Goal: Communication & Community: Answer question/provide support

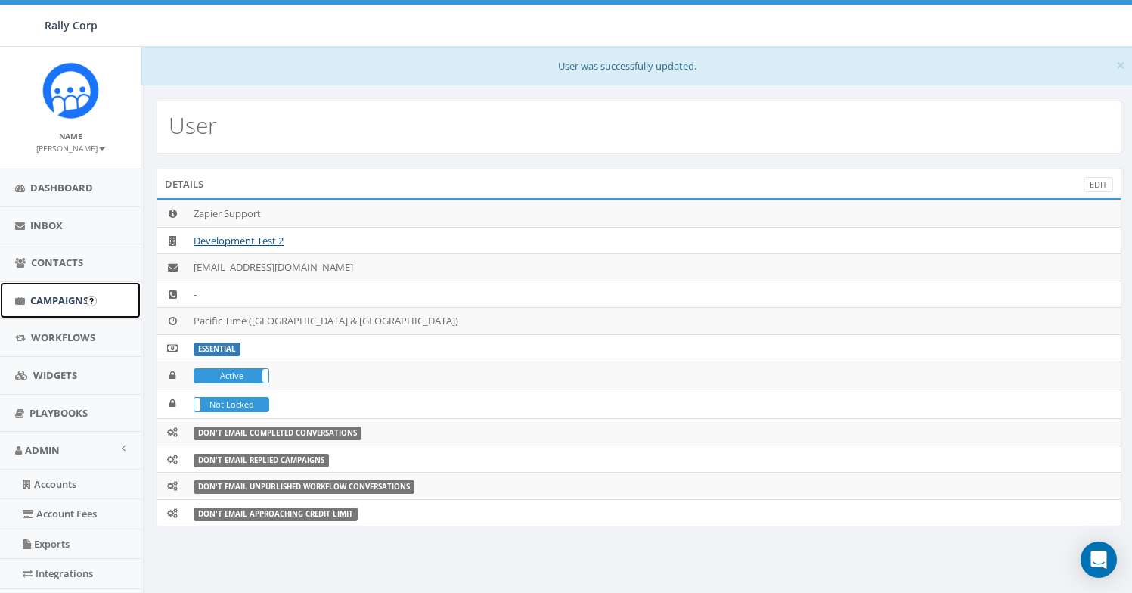
click at [55, 311] on link "Campaigns" at bounding box center [70, 300] width 141 height 37
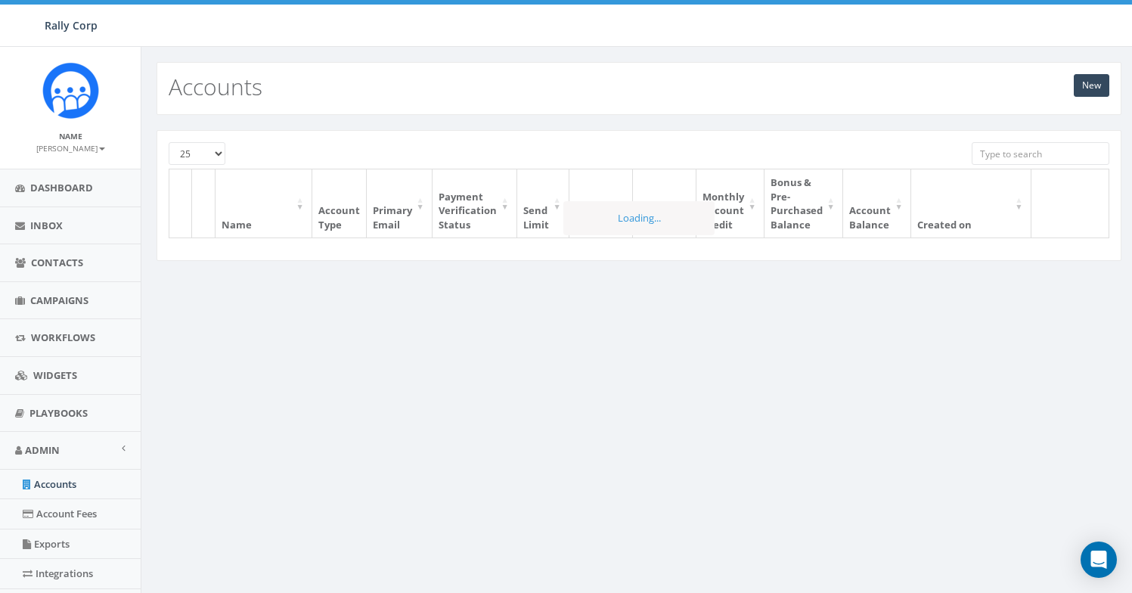
click at [1020, 156] on input "search" at bounding box center [1041, 153] width 138 height 23
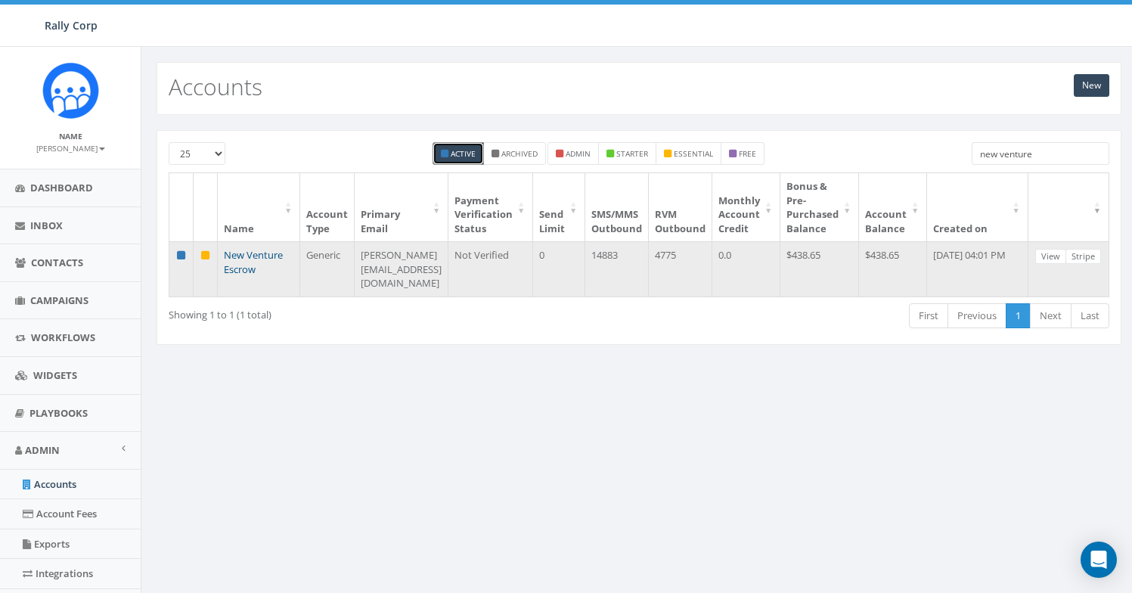
type input "new venture"
click at [237, 276] on link "New Venture Escrow" at bounding box center [253, 262] width 59 height 28
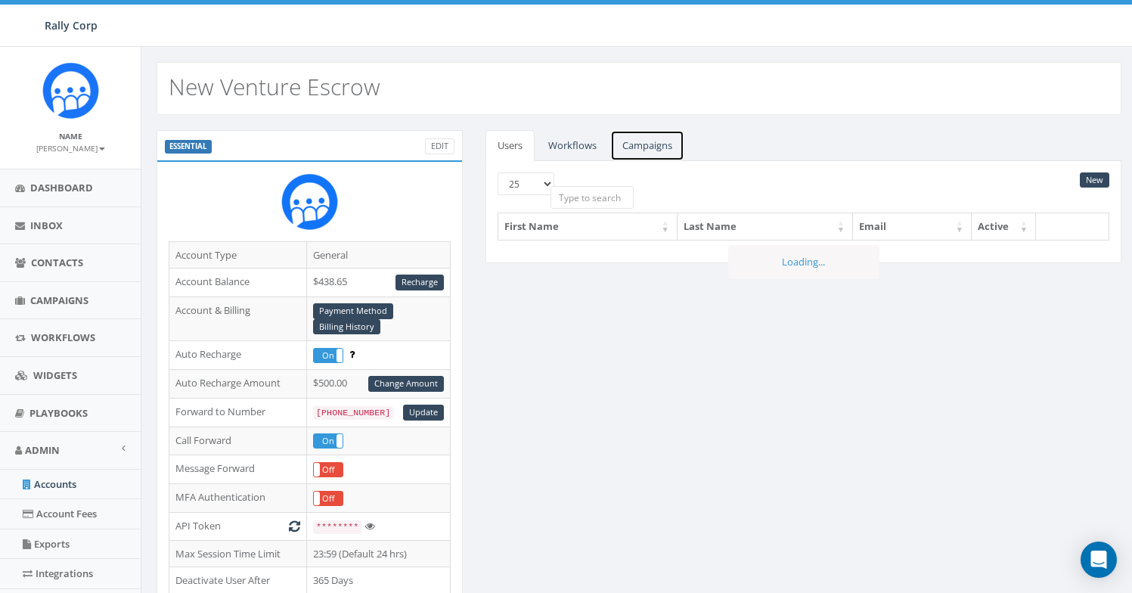
click at [637, 149] on link "Campaigns" at bounding box center [647, 145] width 74 height 31
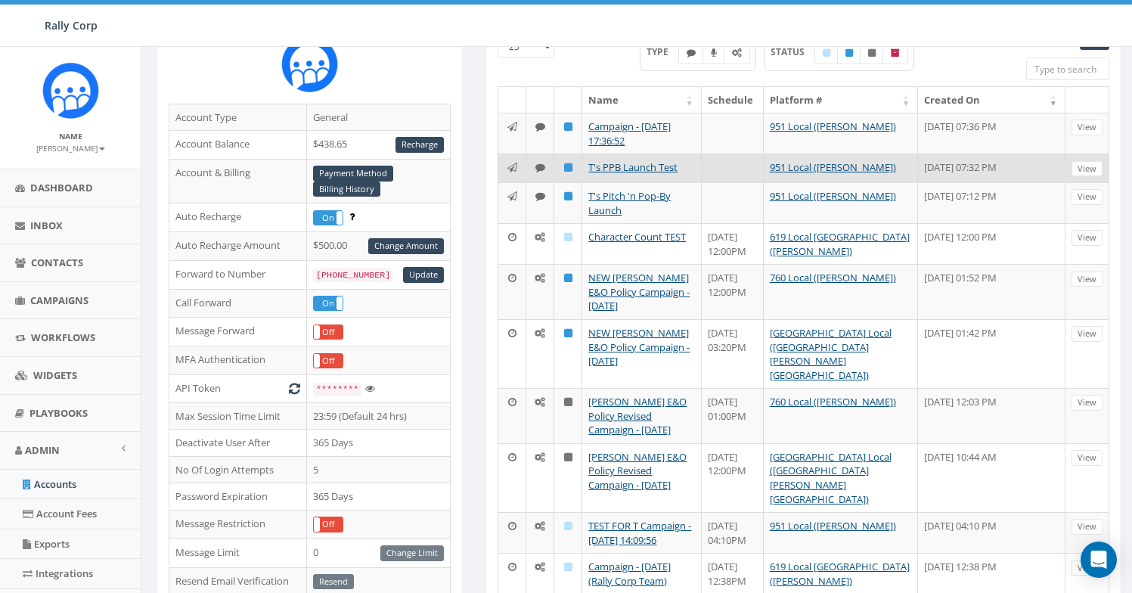
scroll to position [141, 0]
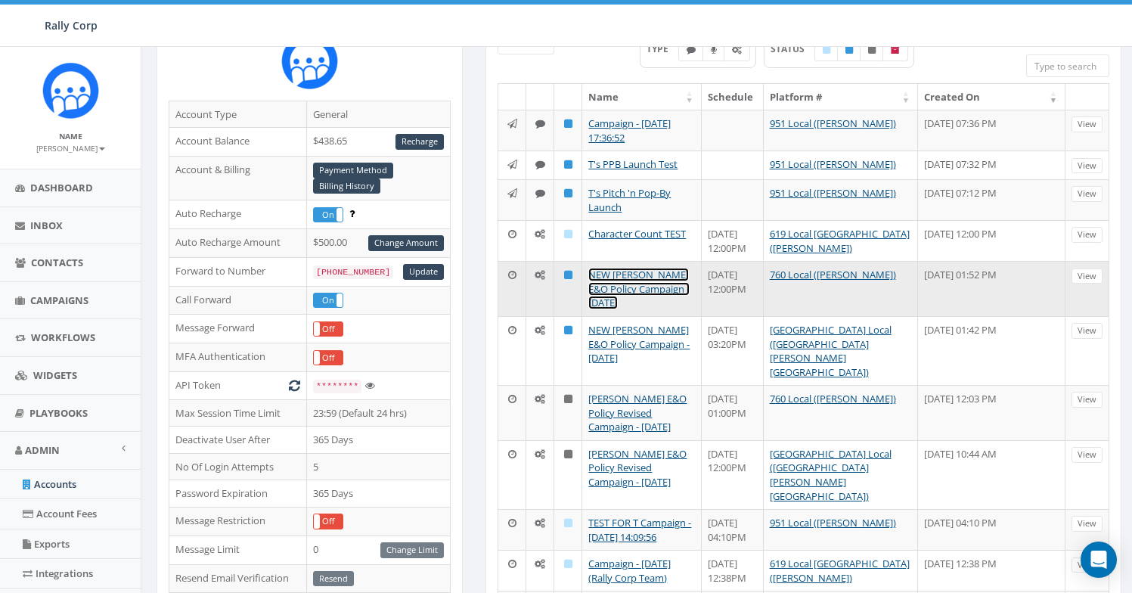
click at [653, 291] on link "NEW Nathan Wood E&O Policy Campaign - 07/28/2025" at bounding box center [638, 289] width 101 height 42
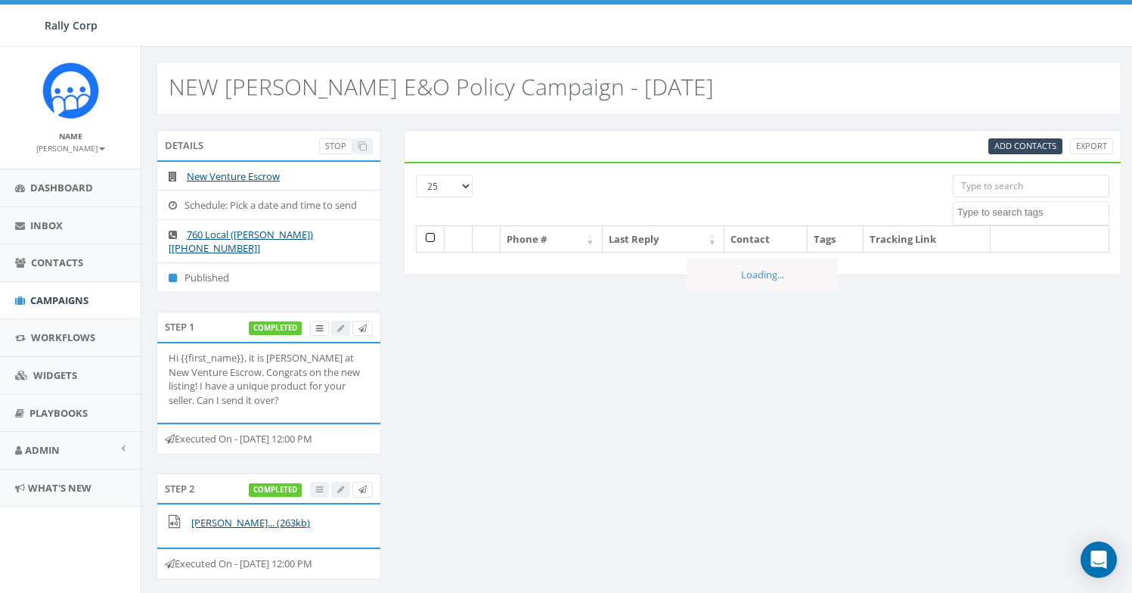
select select
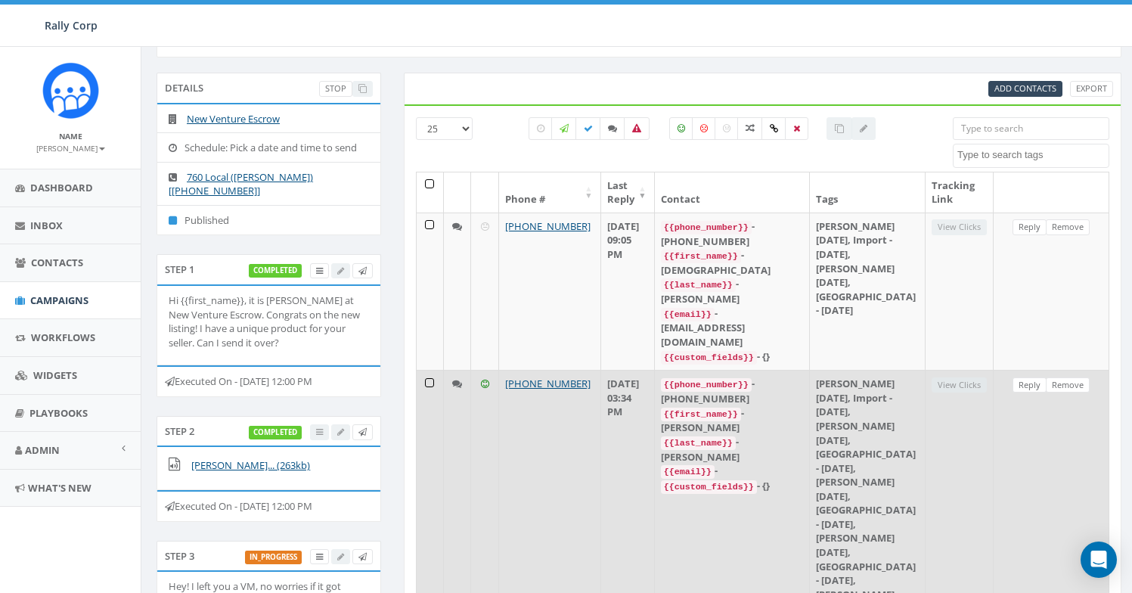
scroll to position [48, 0]
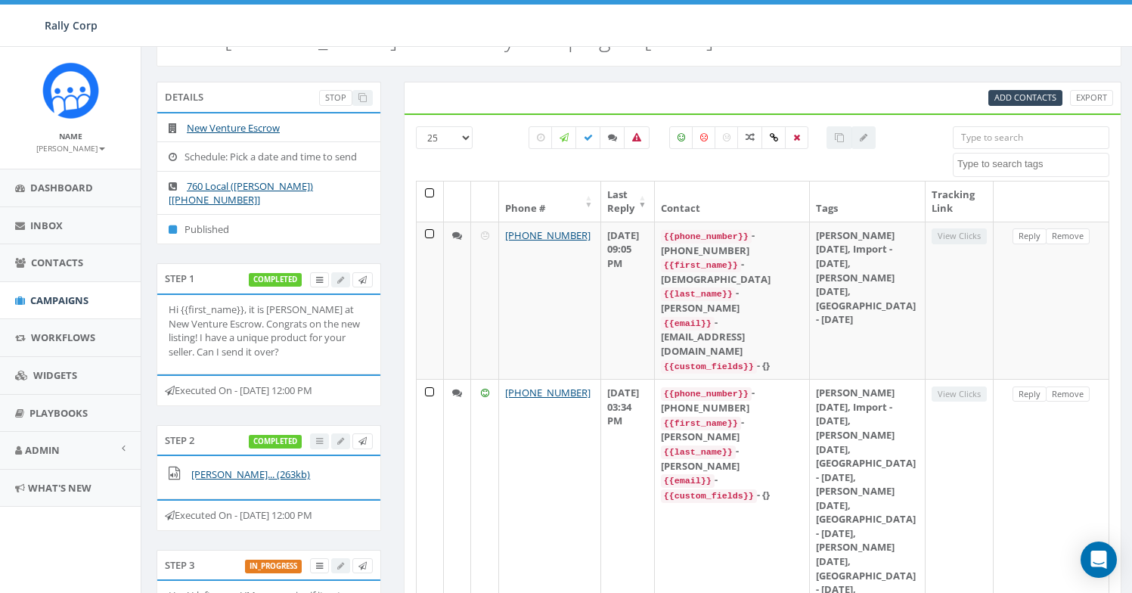
click at [987, 135] on input "search" at bounding box center [1031, 137] width 157 height 23
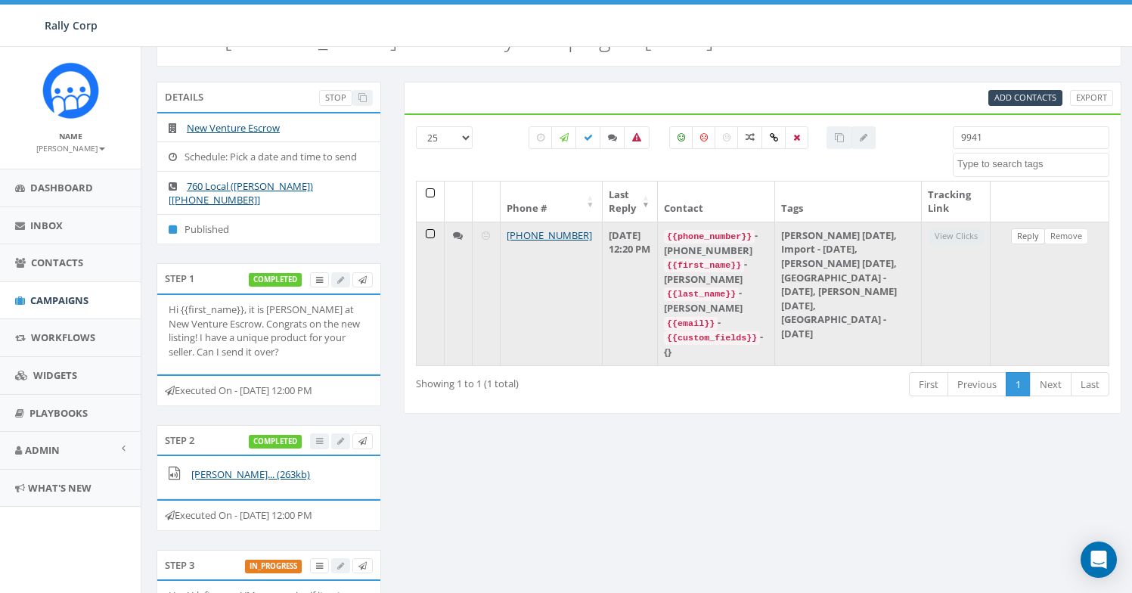
type input "9941"
click at [1024, 242] on link "Reply" at bounding box center [1028, 236] width 34 height 16
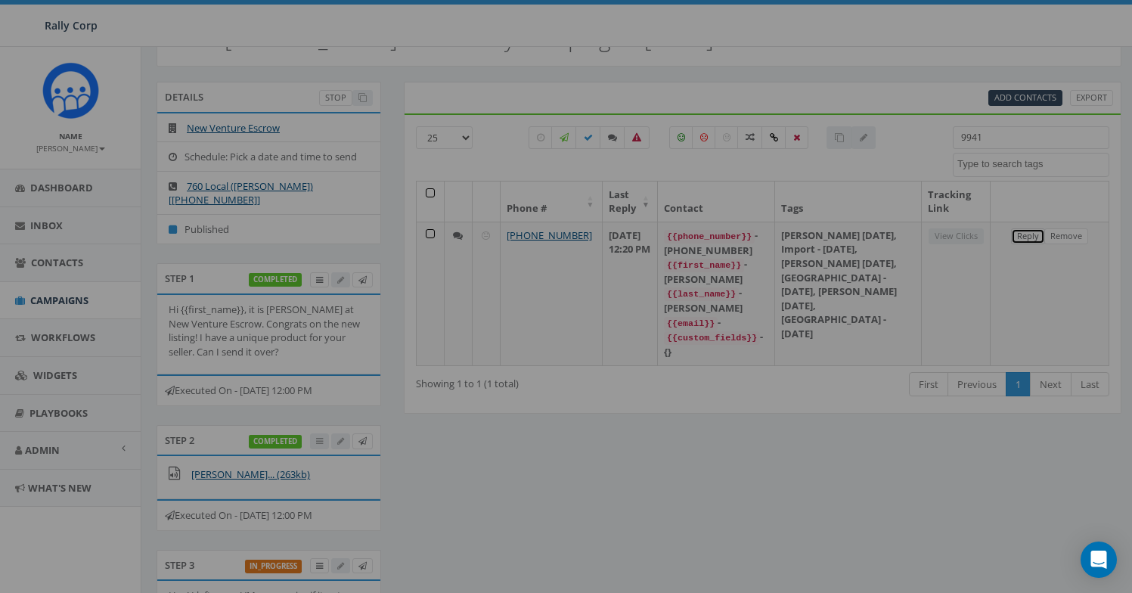
select select
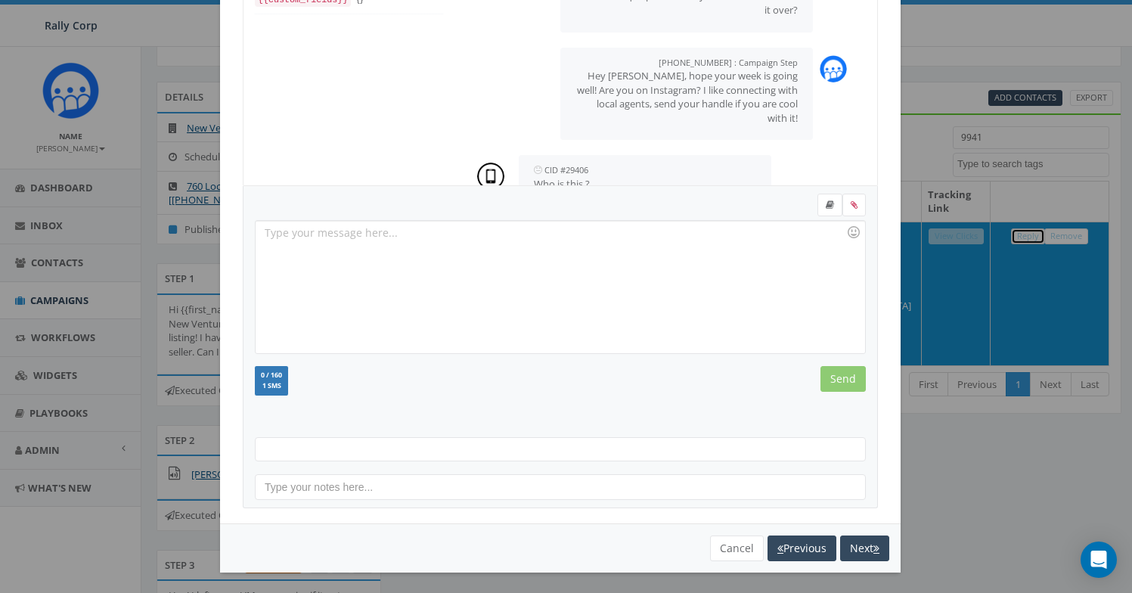
scroll to position [165, 0]
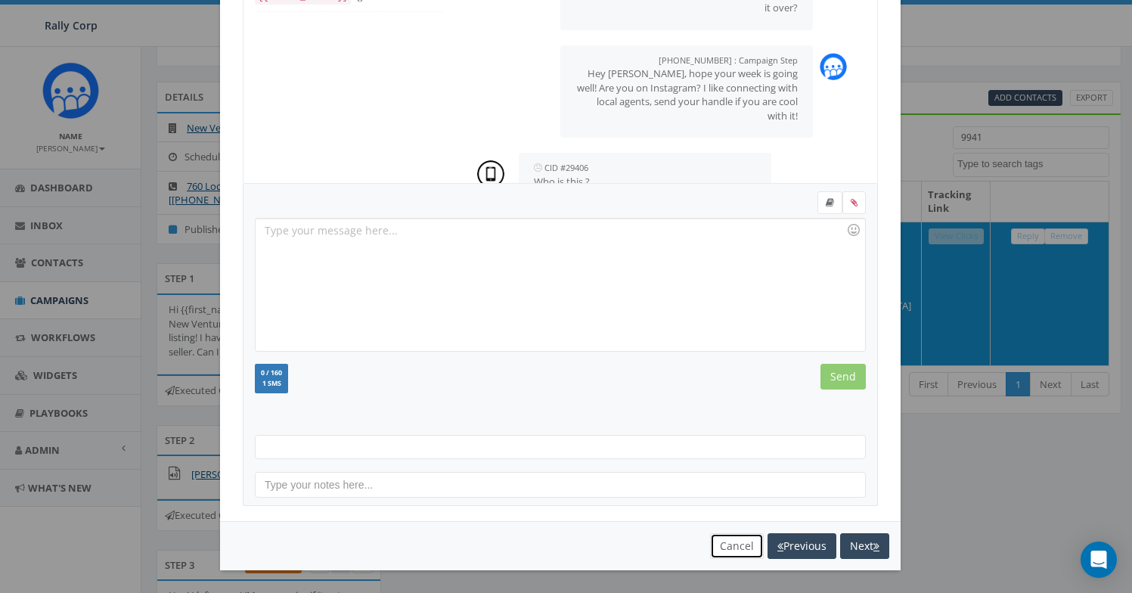
click at [719, 545] on button "Cancel" at bounding box center [737, 546] width 54 height 26
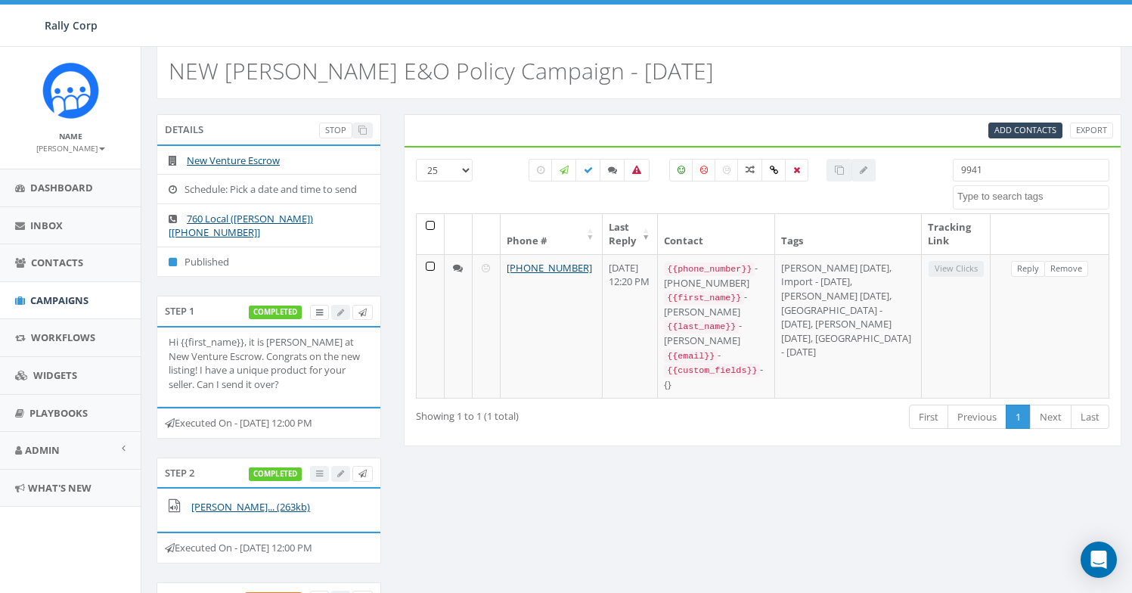
scroll to position [0, 0]
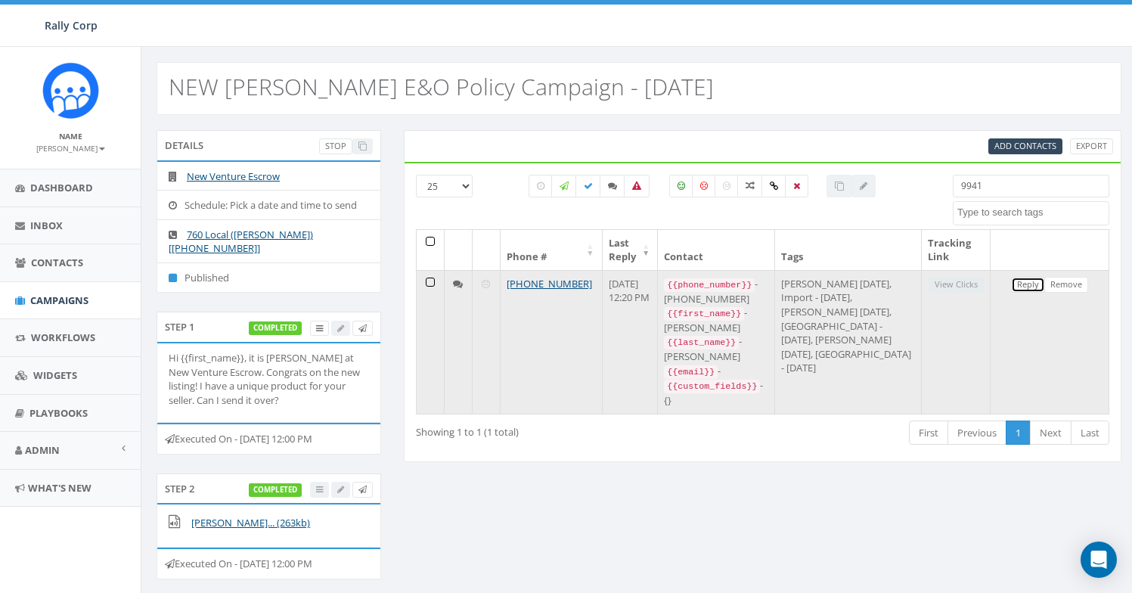
click at [1029, 287] on link "Reply" at bounding box center [1028, 285] width 34 height 16
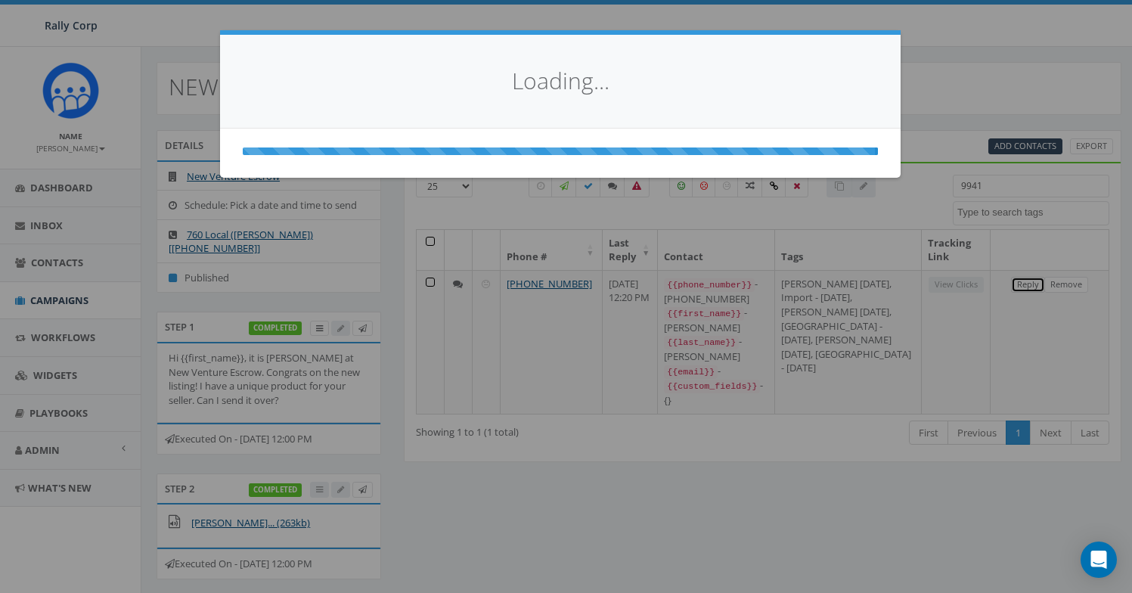
select select
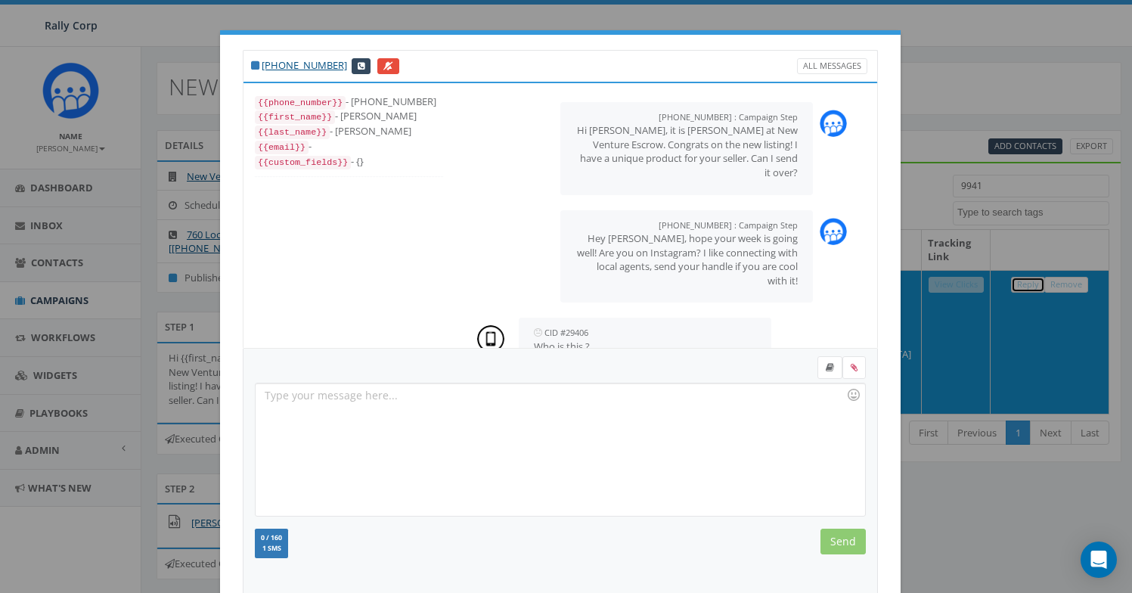
scroll to position [165, 0]
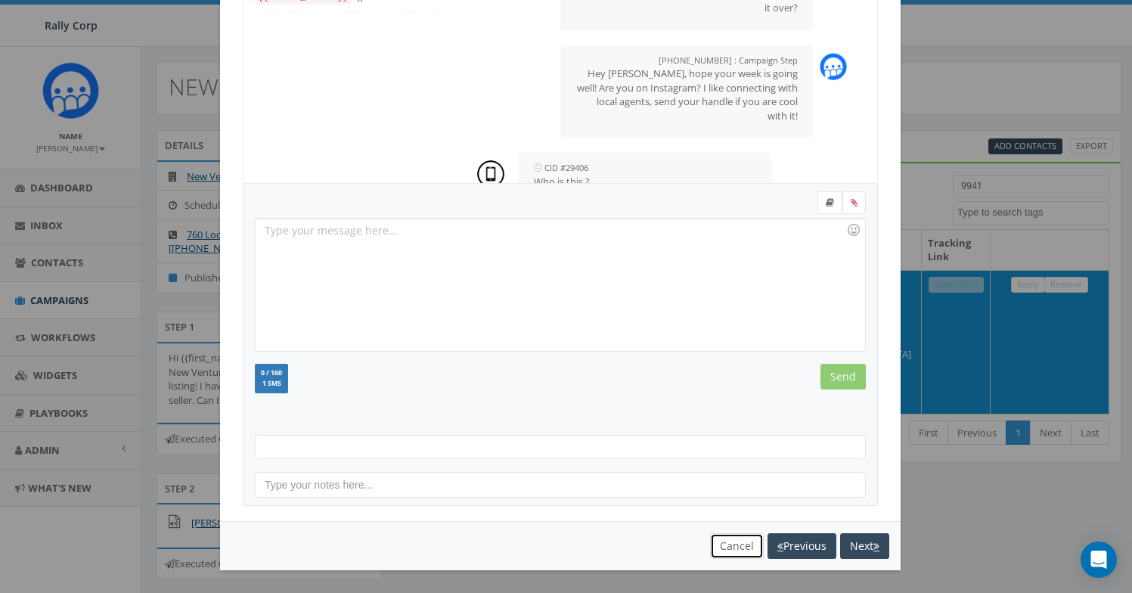
click at [727, 553] on button "Cancel" at bounding box center [737, 546] width 54 height 26
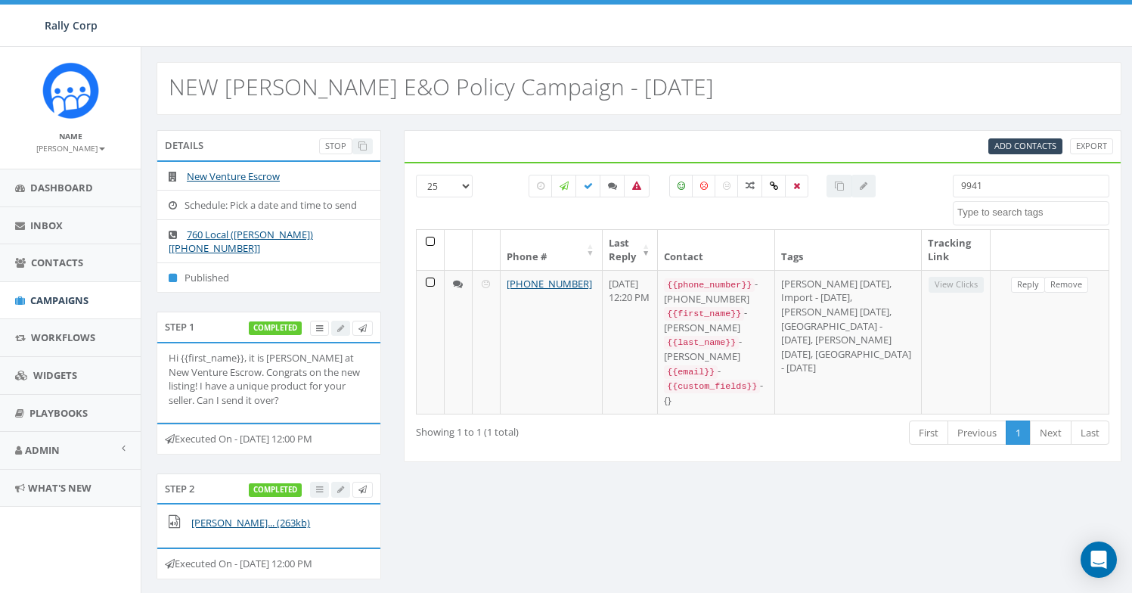
click at [982, 187] on input "9941" at bounding box center [1031, 186] width 157 height 23
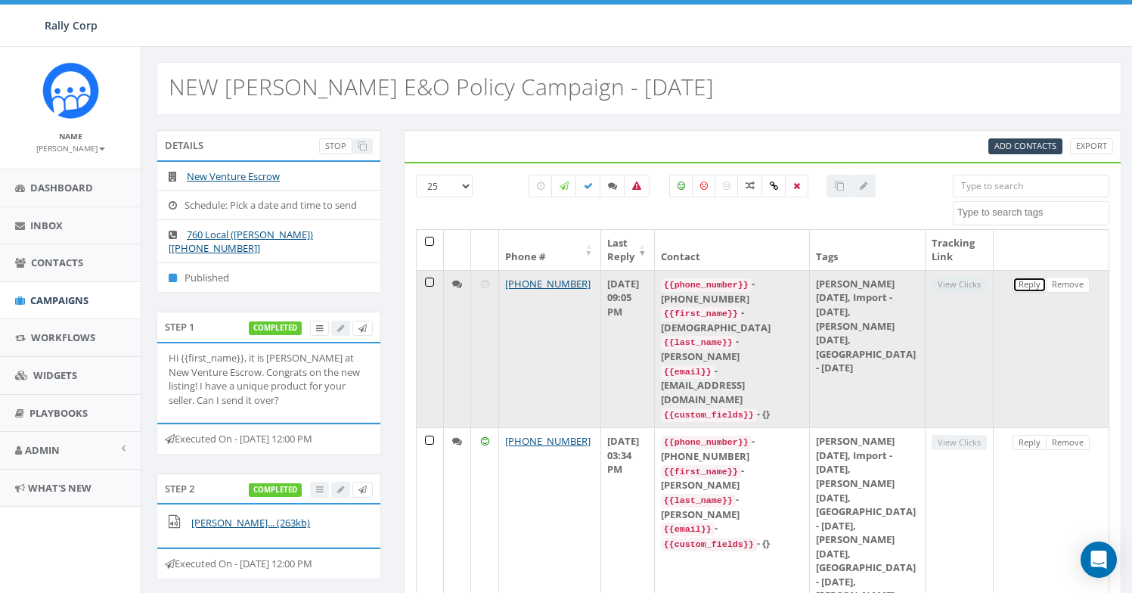
click at [1024, 290] on link "Reply" at bounding box center [1030, 285] width 34 height 16
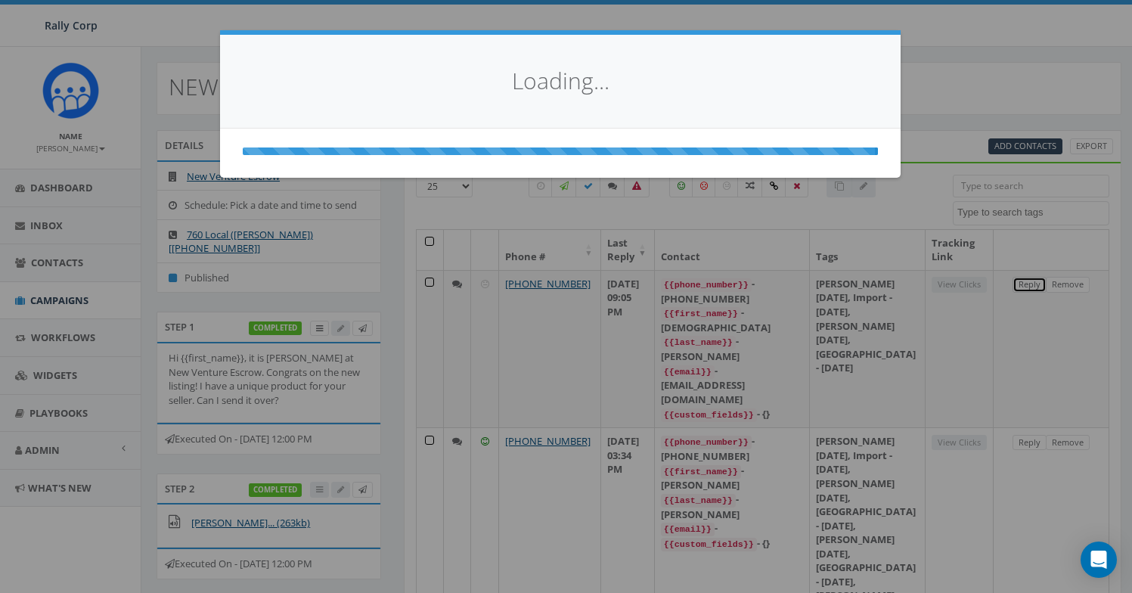
scroll to position [0, 0]
select select
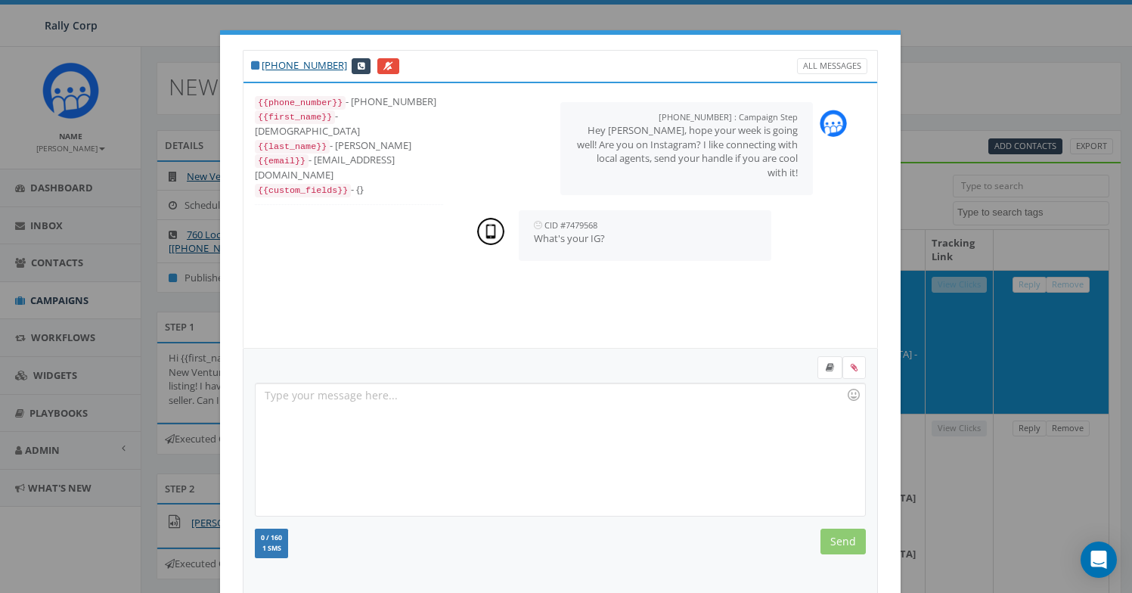
click at [942, 106] on div "+1 323-348-2584 All Messages {{phone_number}} - +13233482584 {{first_name}} - C…" at bounding box center [566, 296] width 1132 height 593
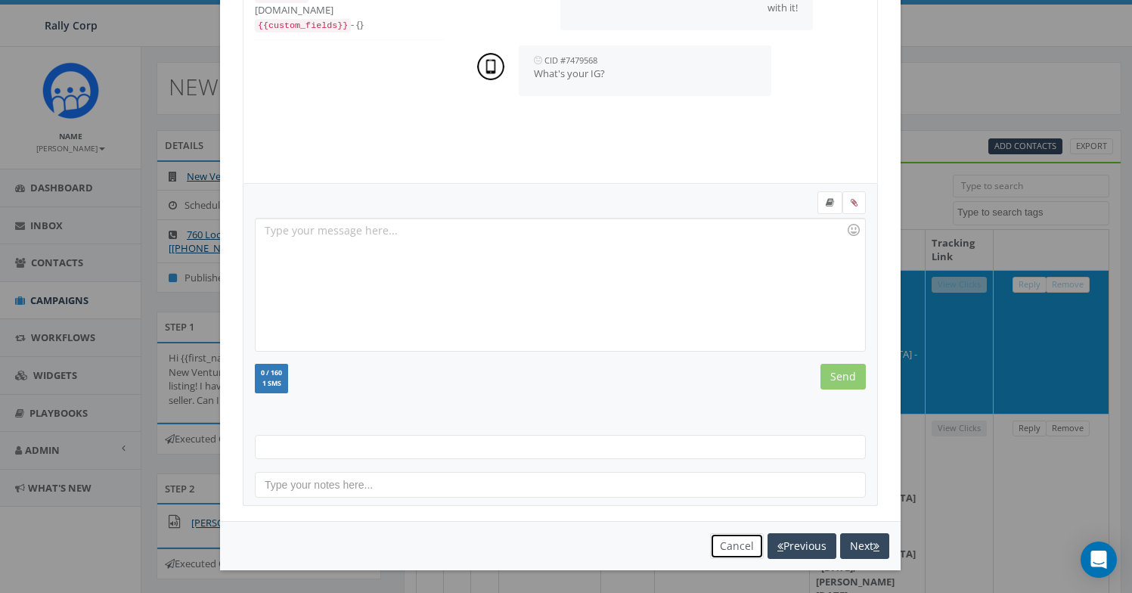
click at [732, 545] on button "Cancel" at bounding box center [737, 546] width 54 height 26
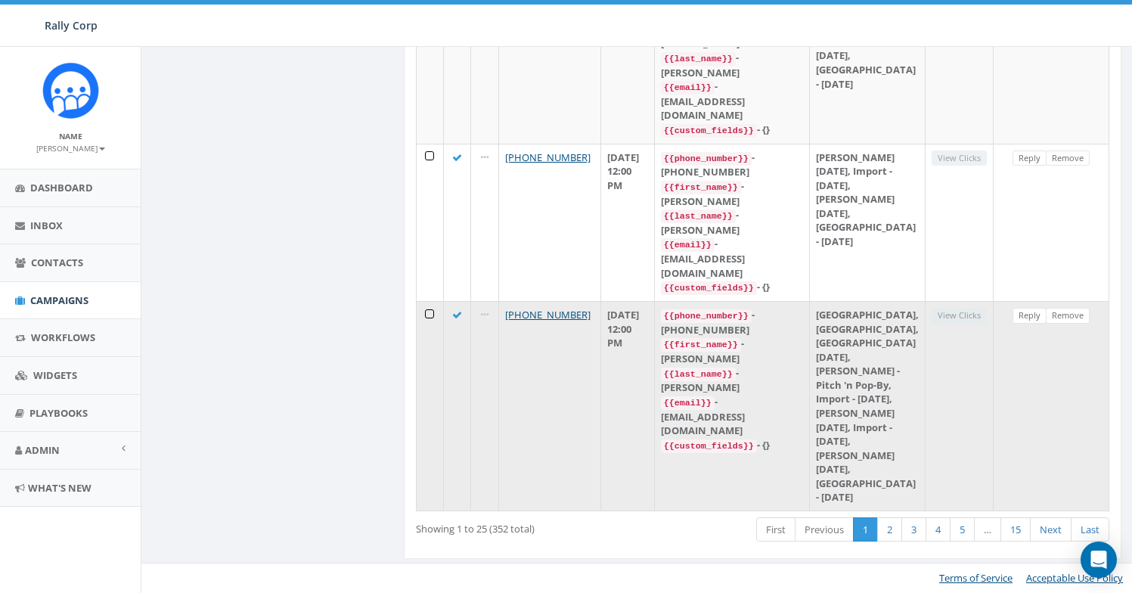
scroll to position [5263, 0]
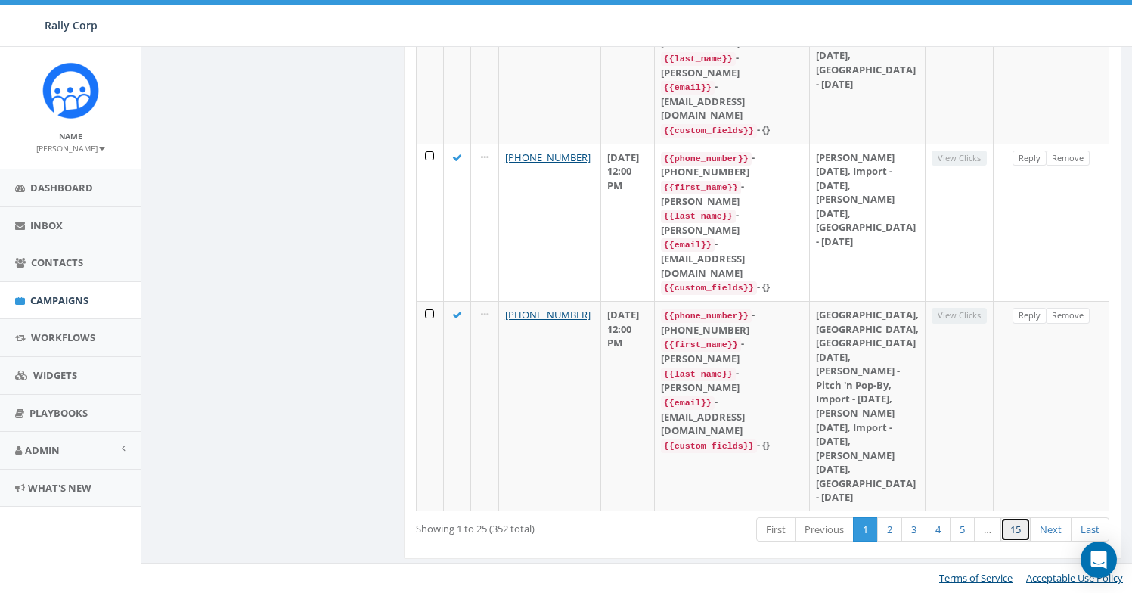
click at [1014, 533] on link "15" at bounding box center [1016, 529] width 30 height 25
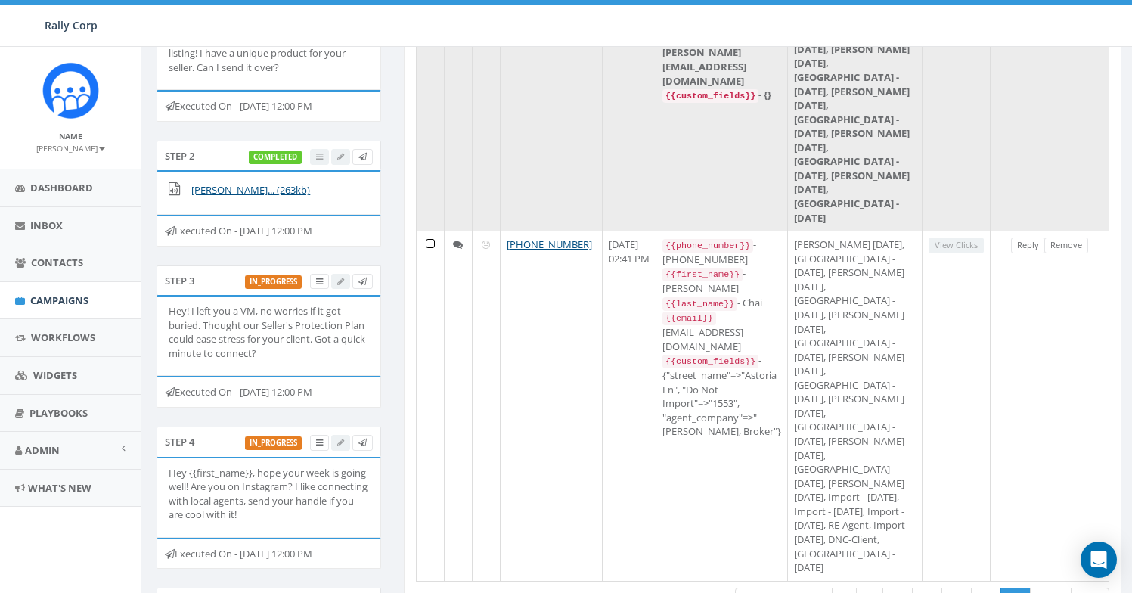
scroll to position [185, 0]
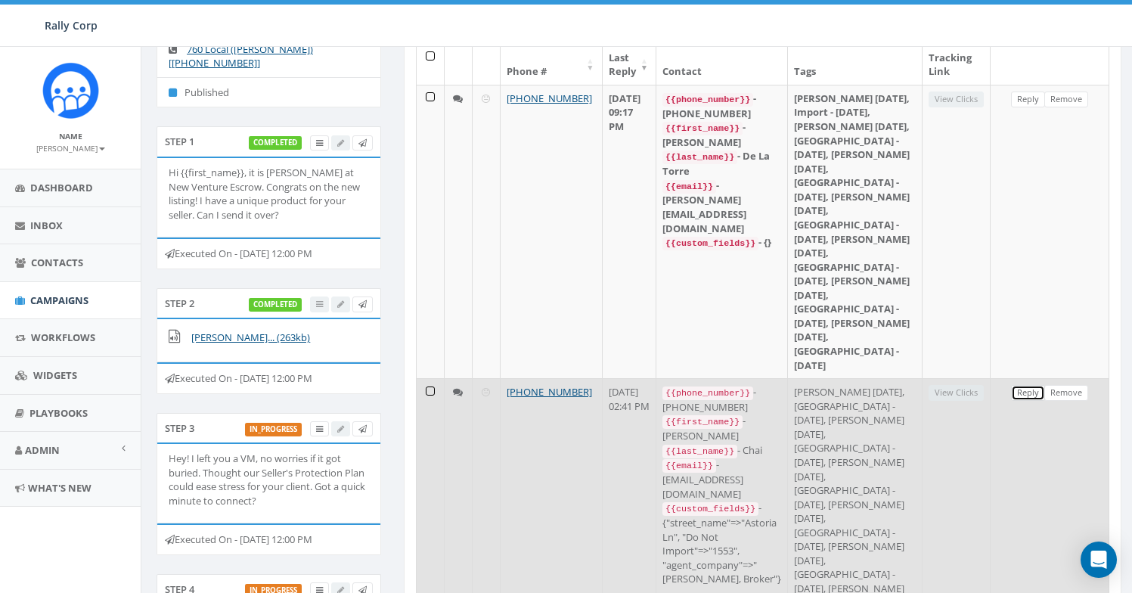
click at [1020, 385] on link "Reply" at bounding box center [1028, 393] width 34 height 16
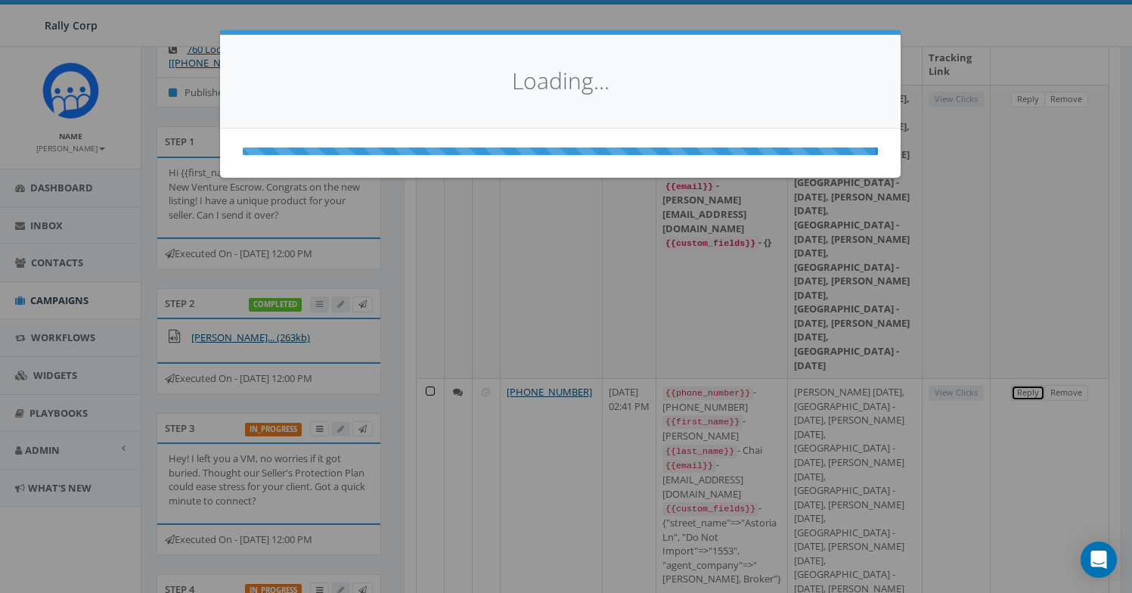
scroll to position [0, 0]
select select
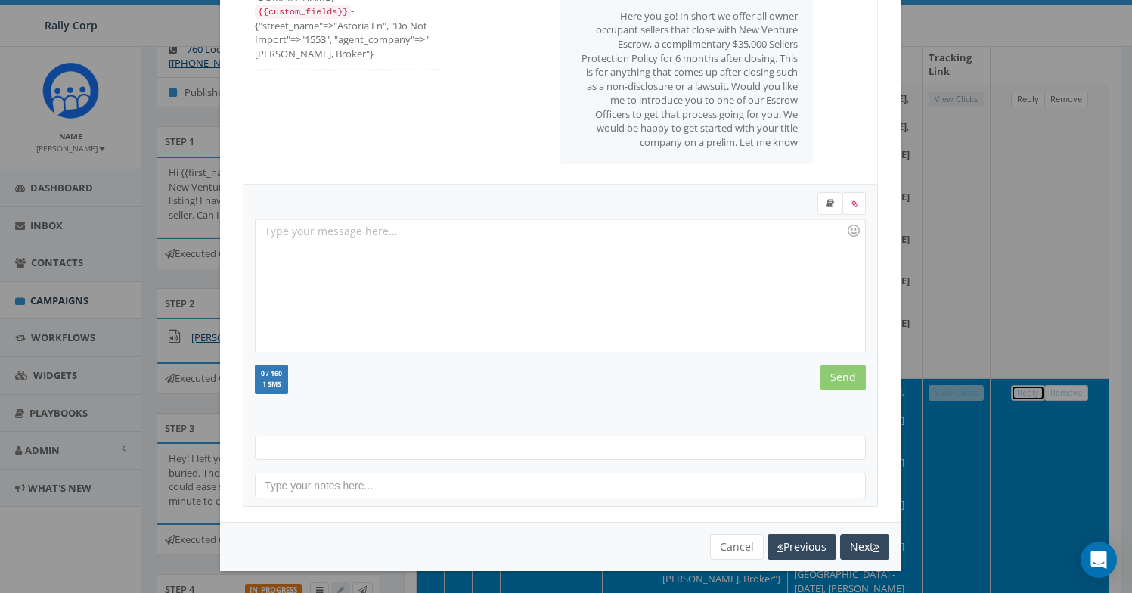
scroll to position [165, 0]
click at [736, 542] on button "Cancel" at bounding box center [737, 546] width 54 height 26
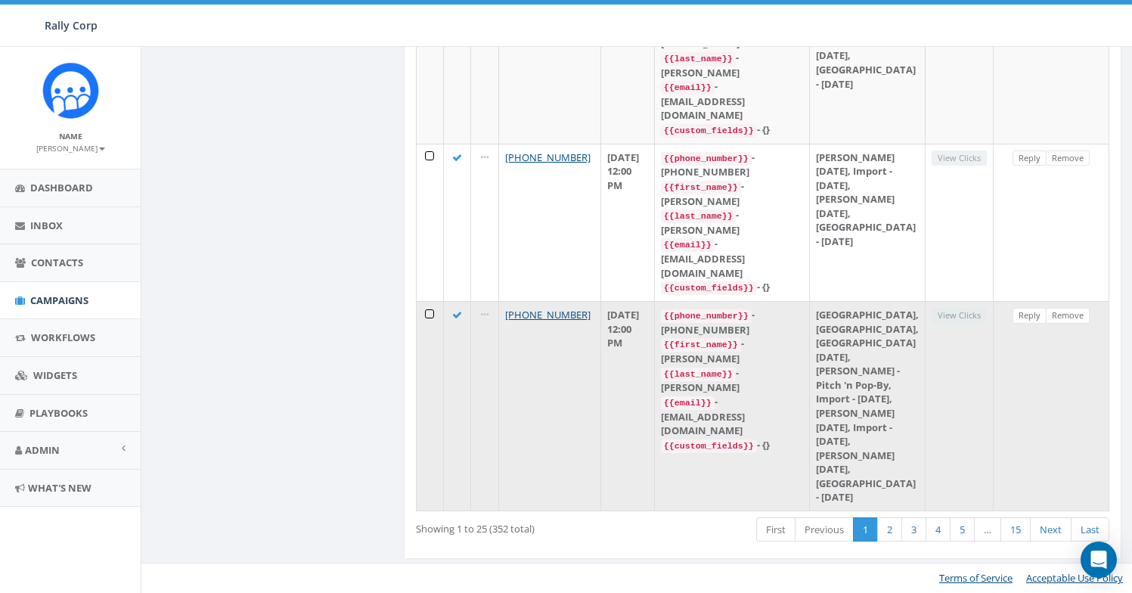
scroll to position [5263, 0]
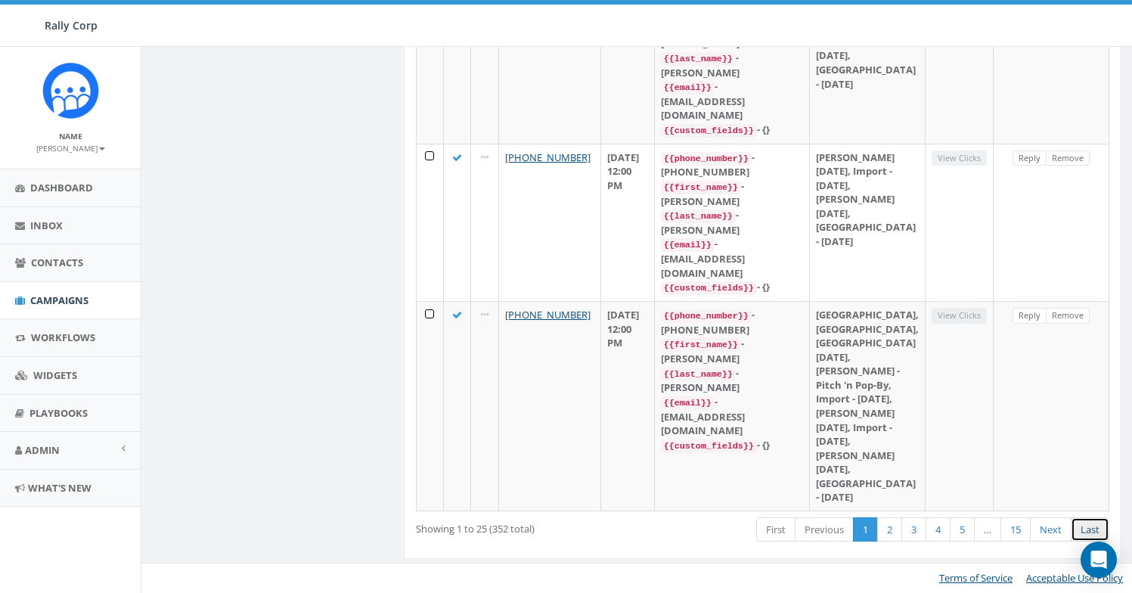
click at [1079, 524] on link "Last" at bounding box center [1090, 529] width 39 height 25
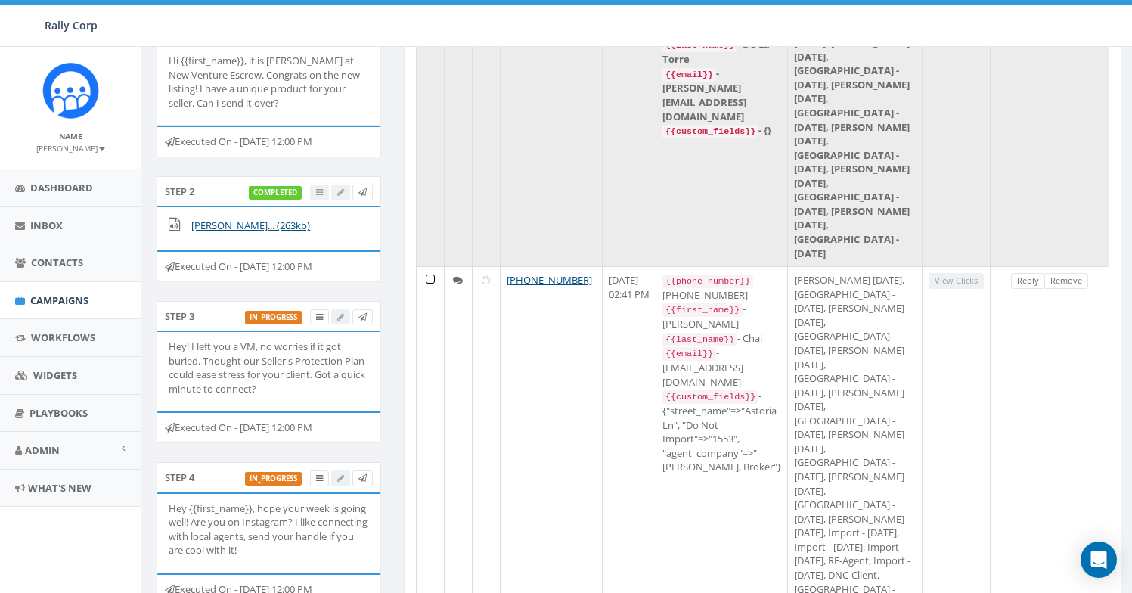
scroll to position [0, 0]
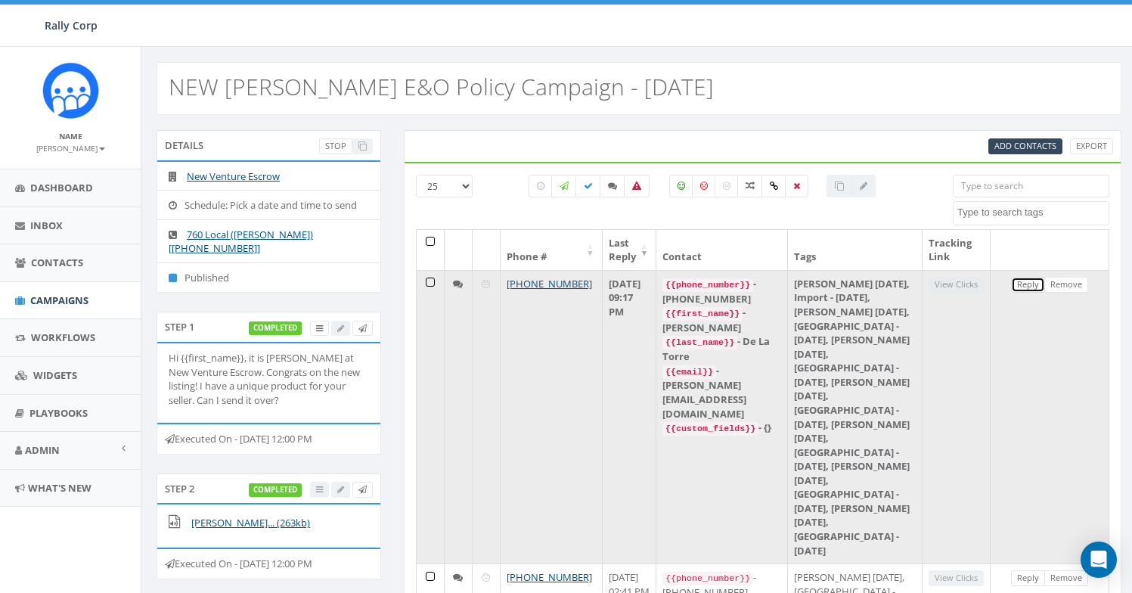
click at [1023, 287] on link "Reply" at bounding box center [1028, 285] width 34 height 16
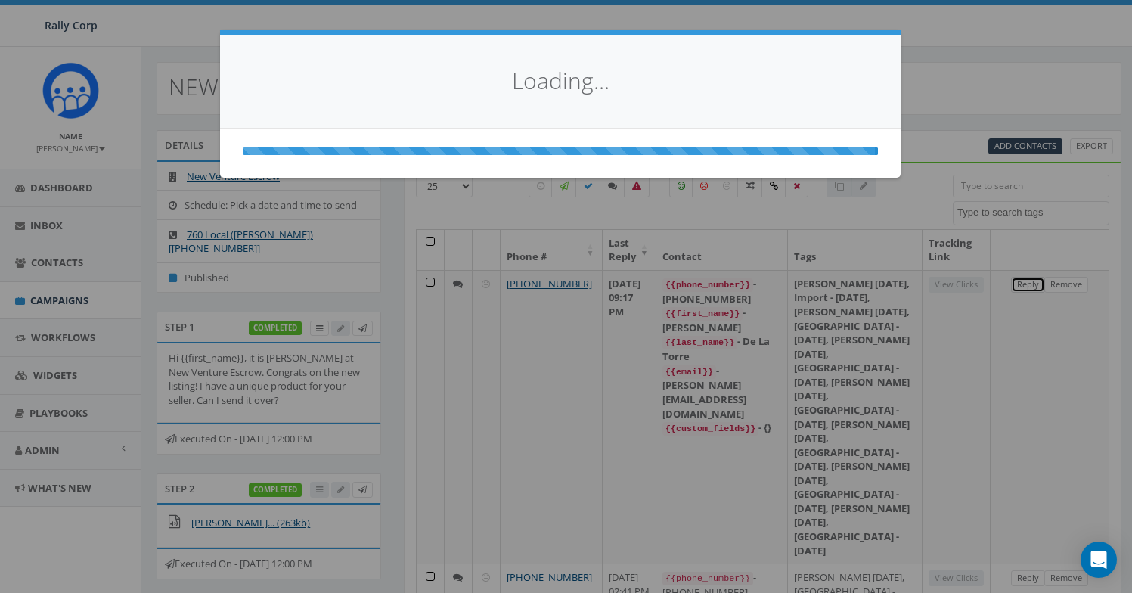
select select
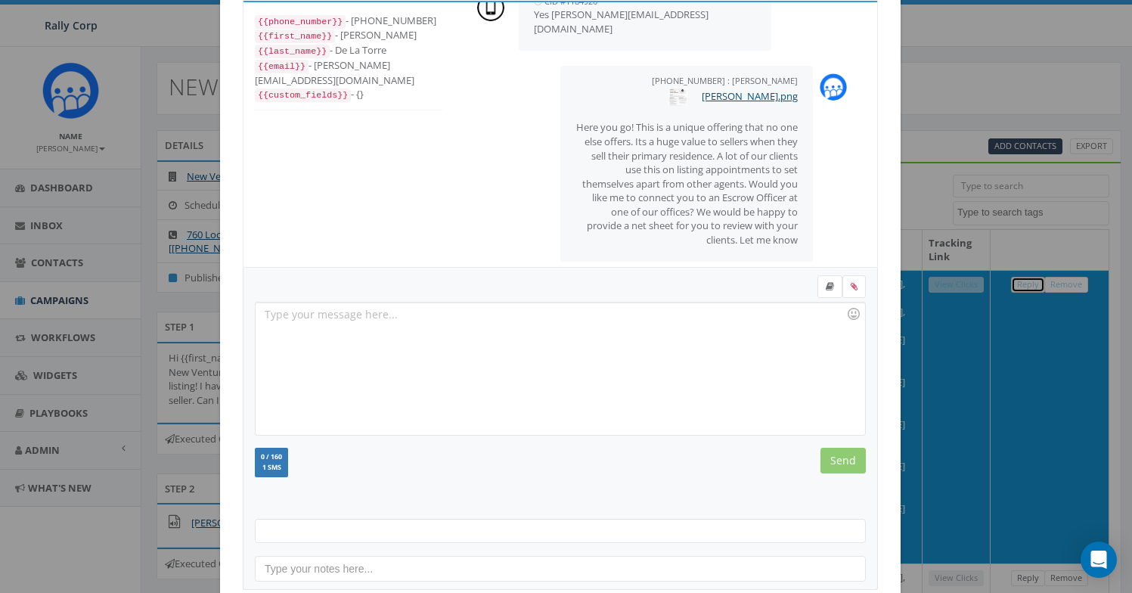
scroll to position [165, 0]
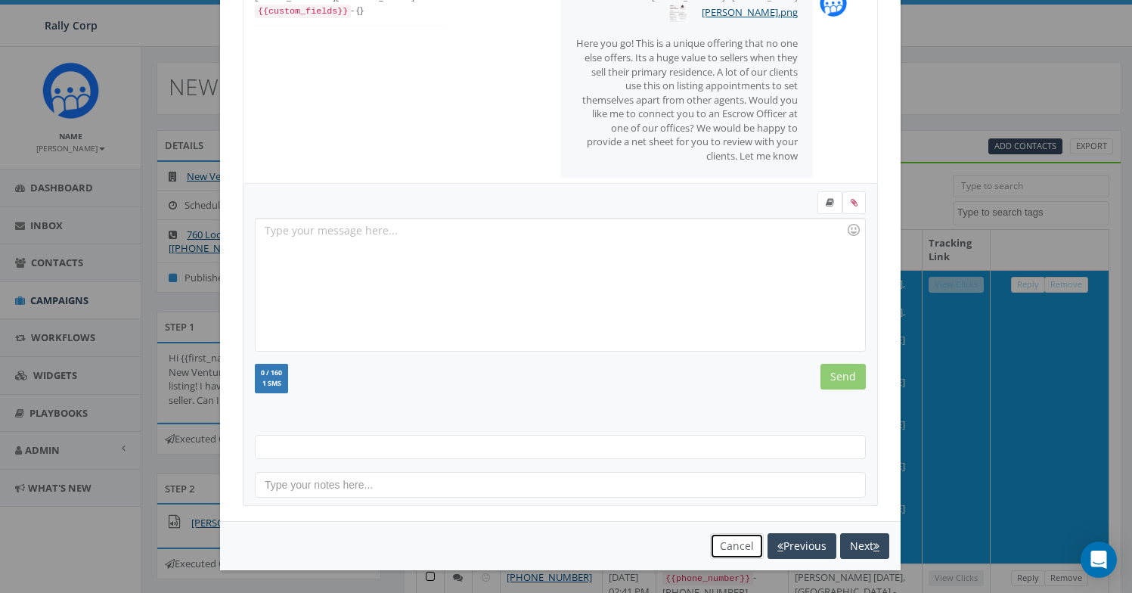
click at [716, 550] on button "Cancel" at bounding box center [737, 546] width 54 height 26
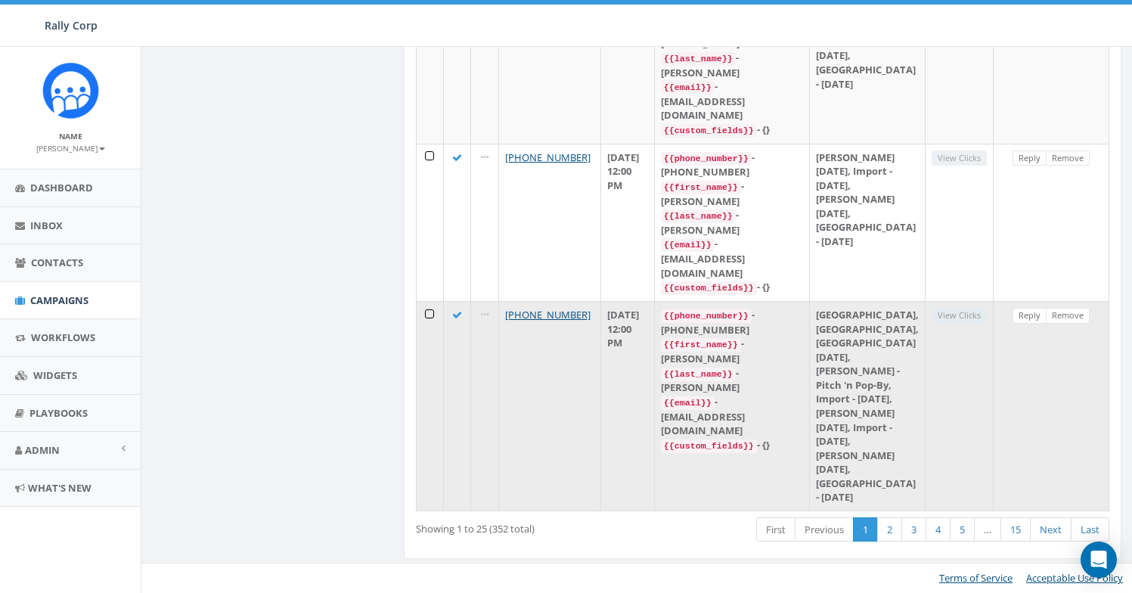
scroll to position [5263, 0]
click at [1031, 308] on link "Reply" at bounding box center [1030, 316] width 34 height 16
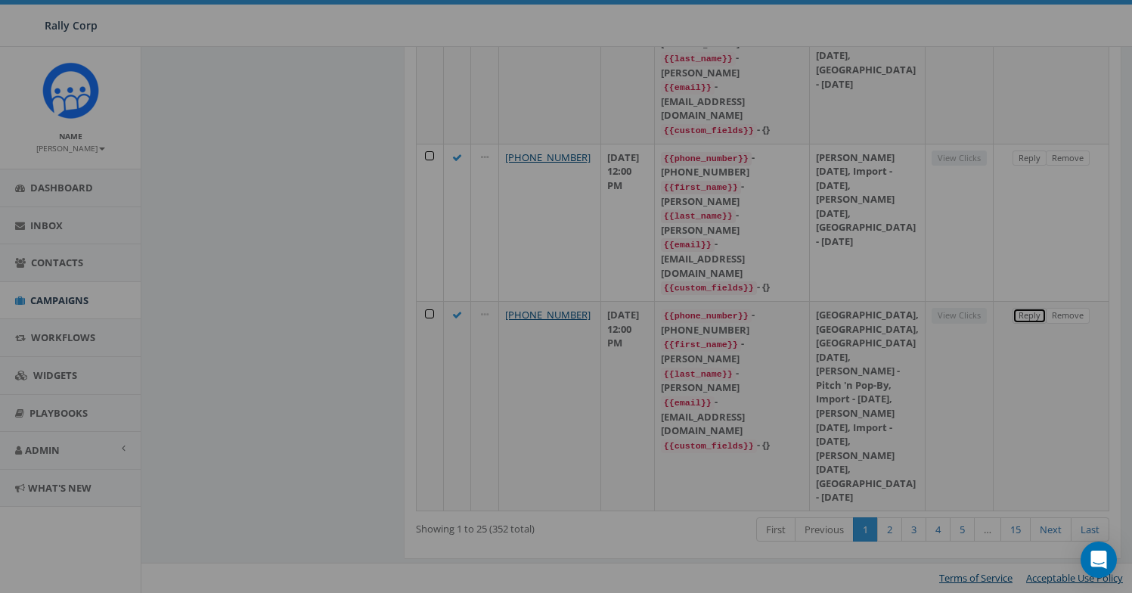
scroll to position [0, 0]
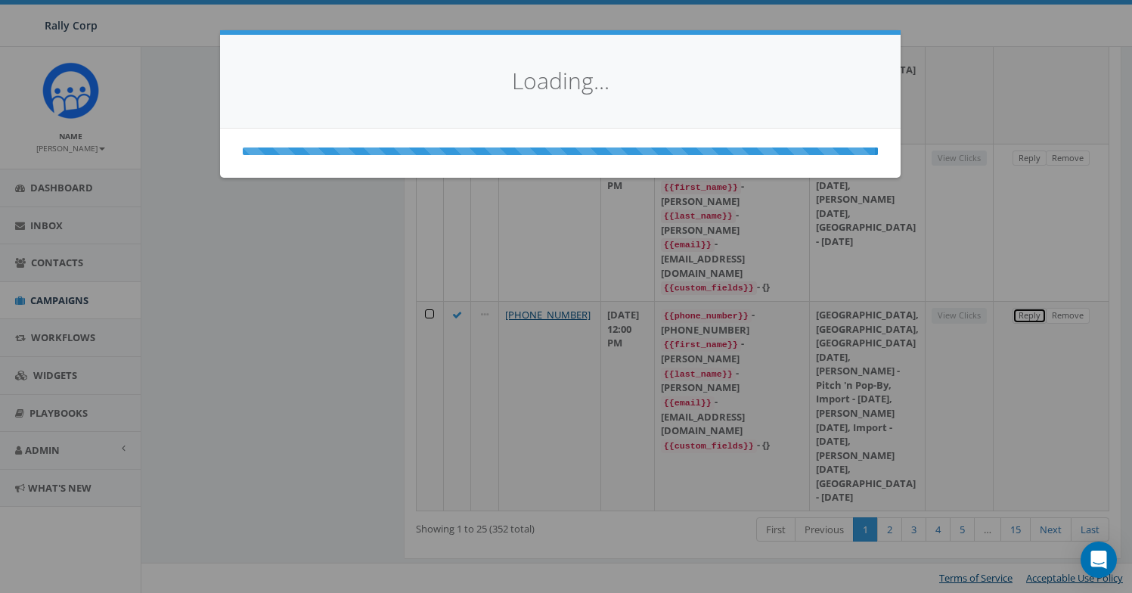
select select
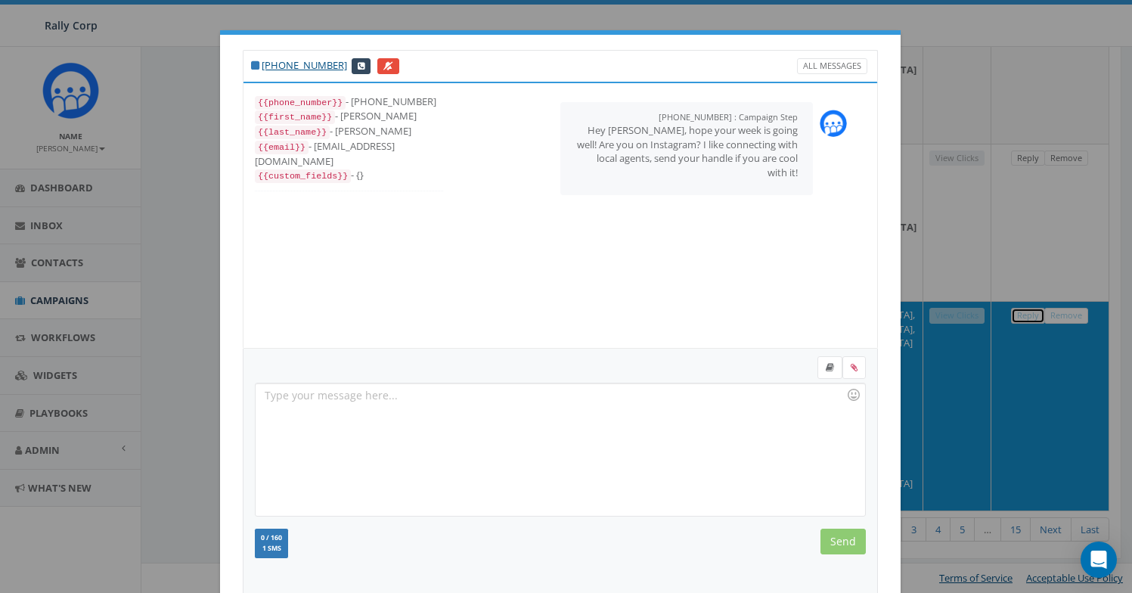
scroll to position [165, 0]
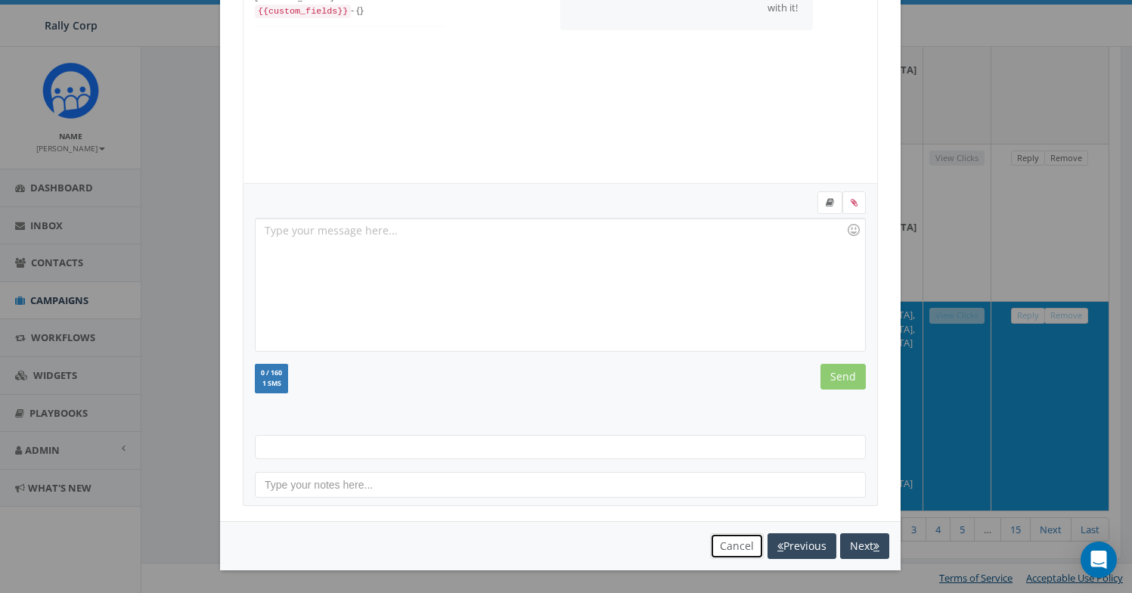
click at [714, 551] on button "Cancel" at bounding box center [737, 546] width 54 height 26
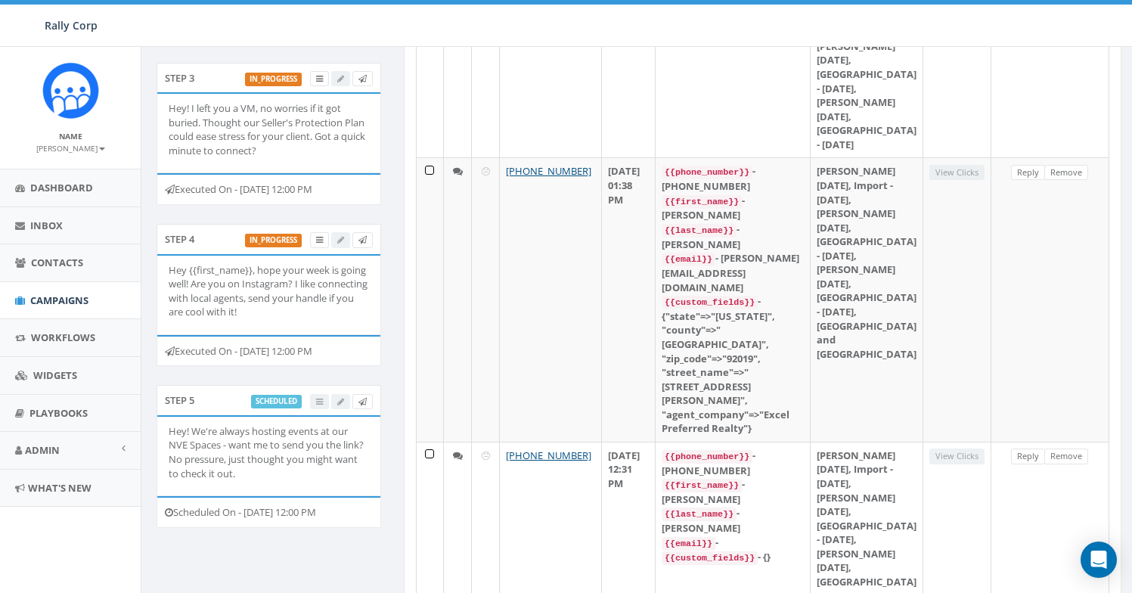
scroll to position [536, 0]
drag, startPoint x: 316, startPoint y: 314, endPoint x: 163, endPoint y: 273, distance: 158.9
click at [163, 273] on li "Hey {{first_name}}, hope your week is going well! Are you on Instagram? I like …" at bounding box center [268, 294] width 223 height 79
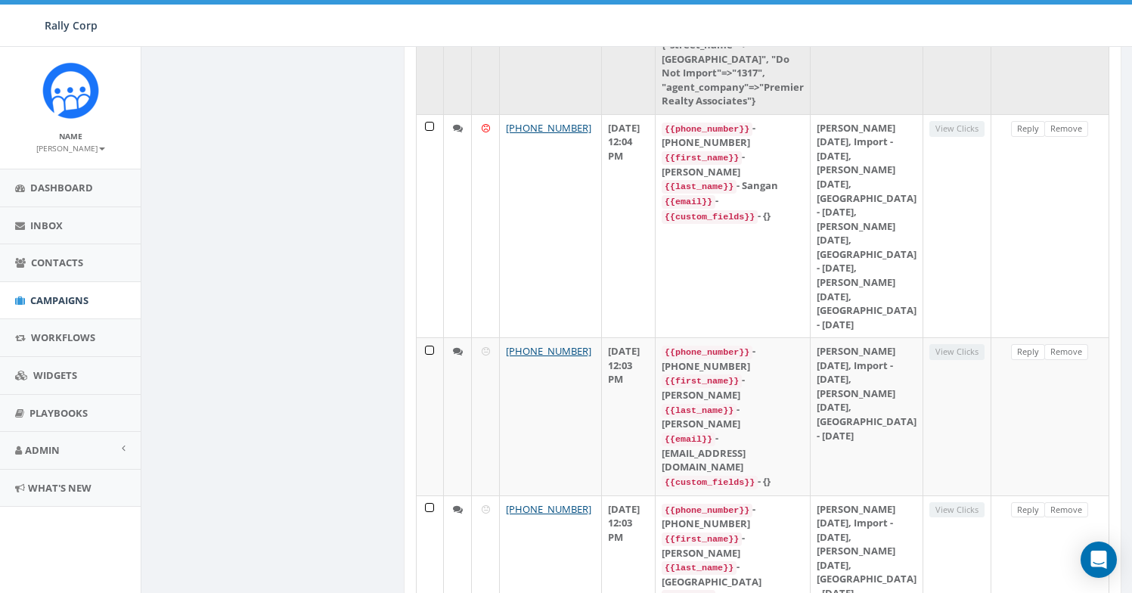
scroll to position [2036, 0]
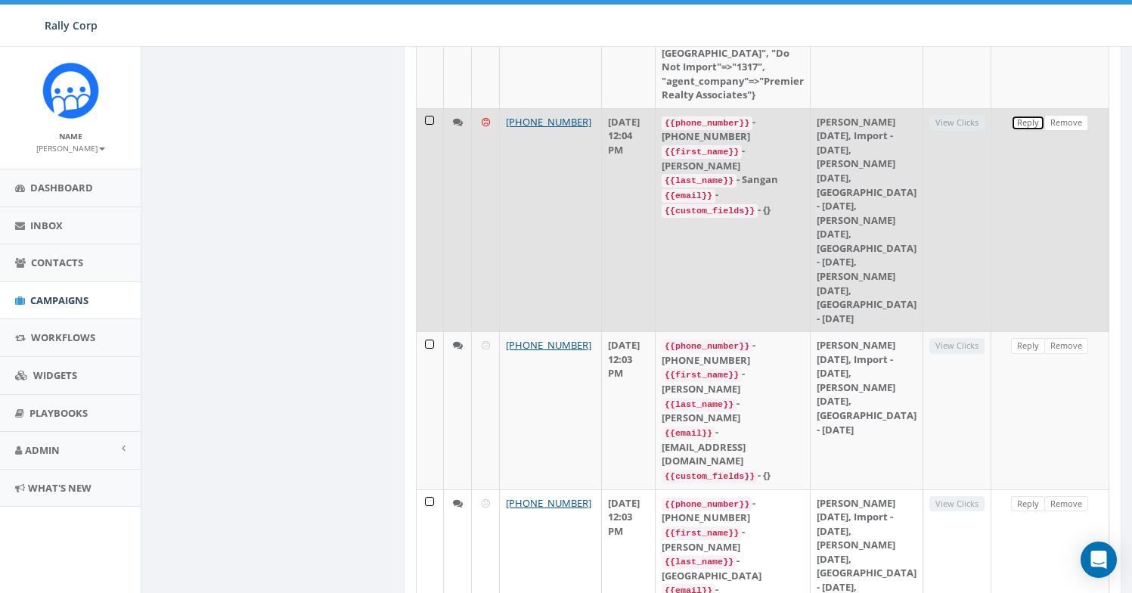
click at [1020, 131] on link "Reply" at bounding box center [1028, 123] width 34 height 16
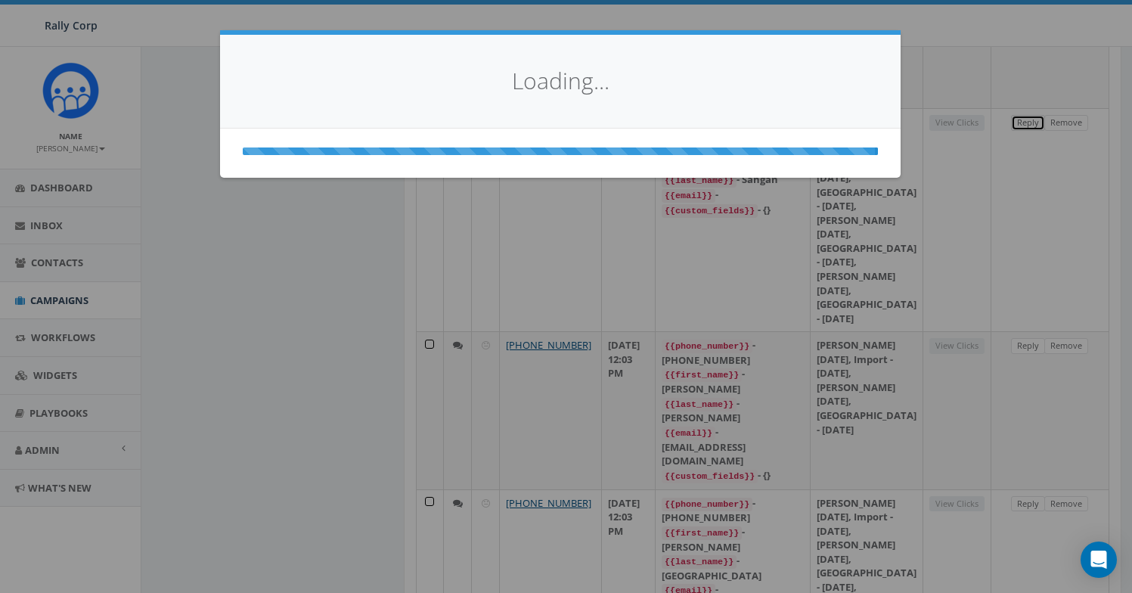
scroll to position [0, 0]
select select
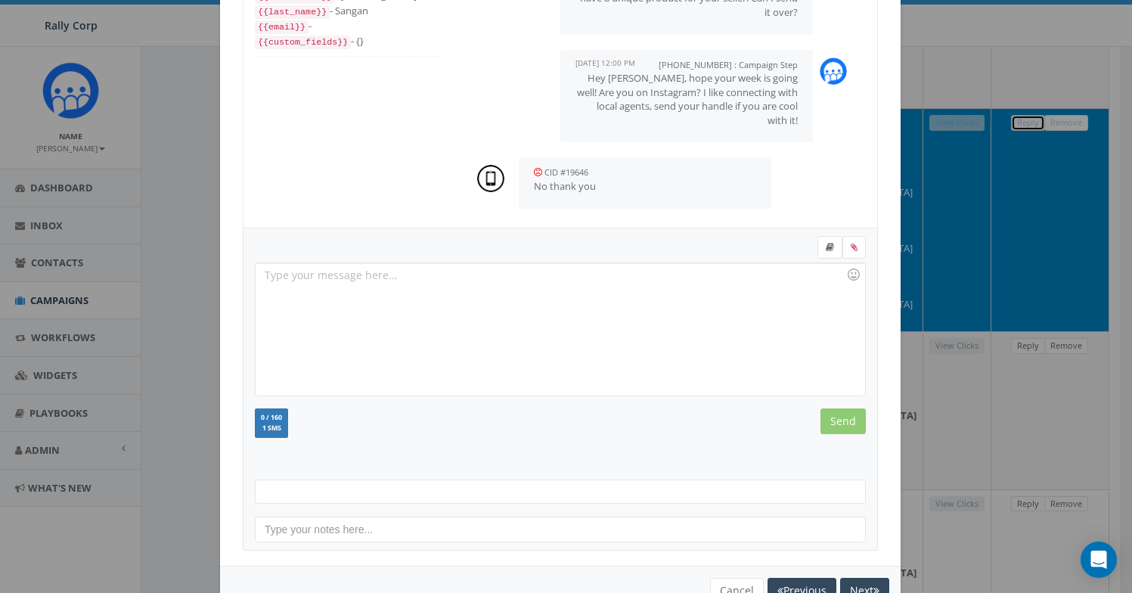
scroll to position [165, 0]
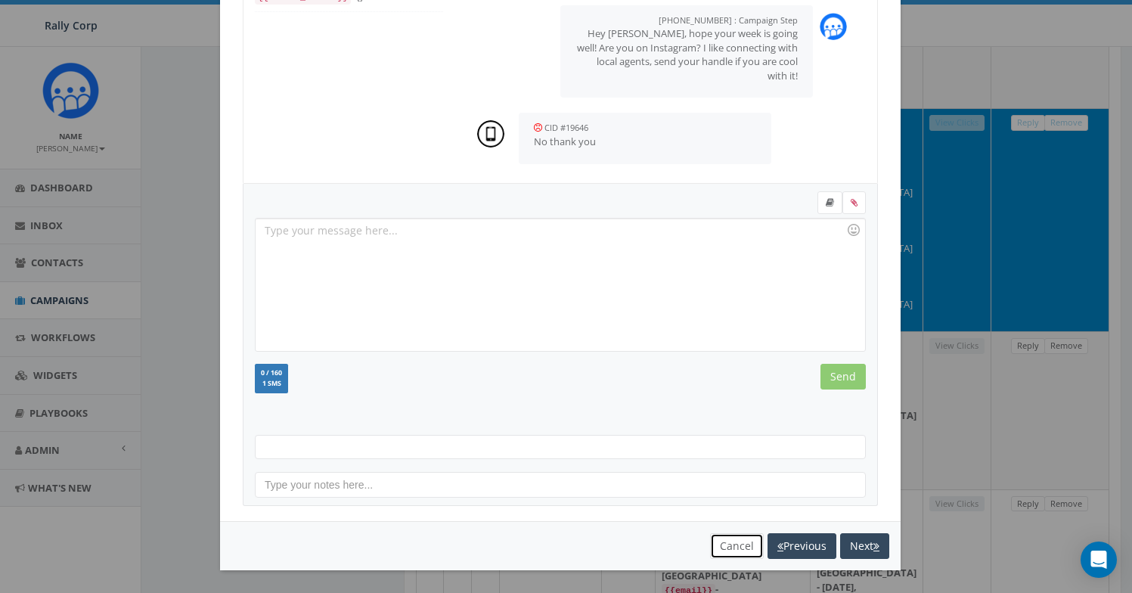
click at [710, 545] on button "Cancel" at bounding box center [737, 546] width 54 height 26
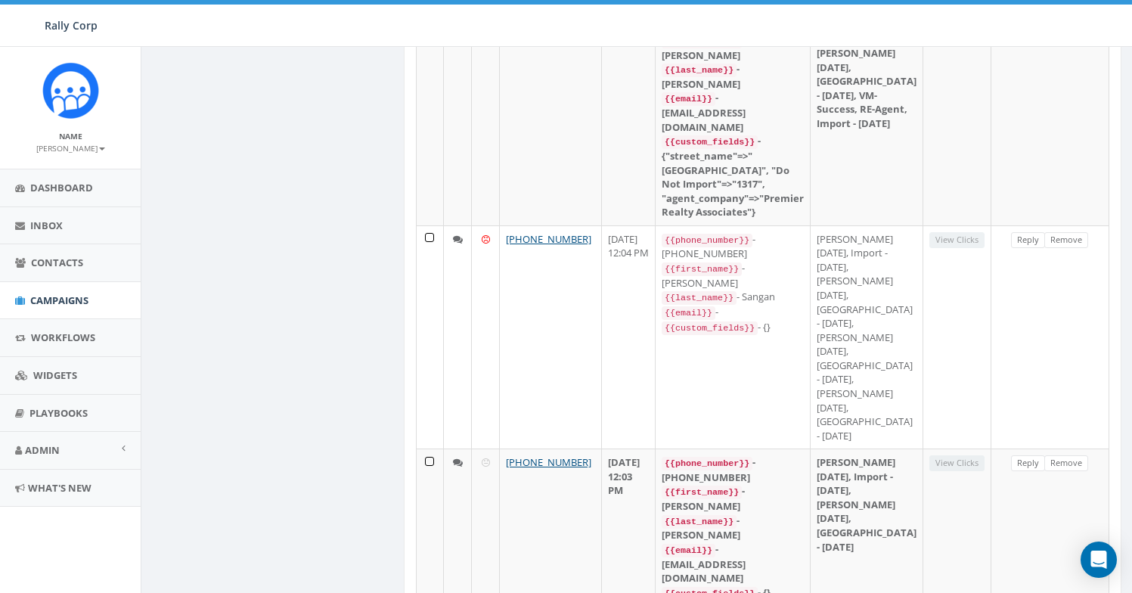
scroll to position [1917, 0]
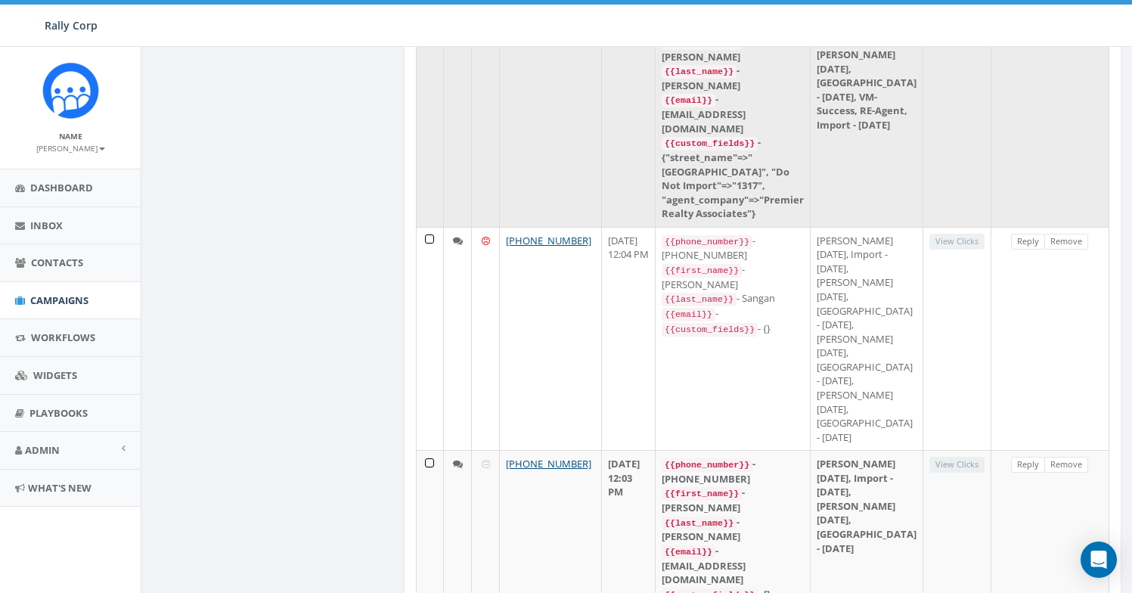
click at [1017, 22] on link "Reply" at bounding box center [1028, 14] width 34 height 16
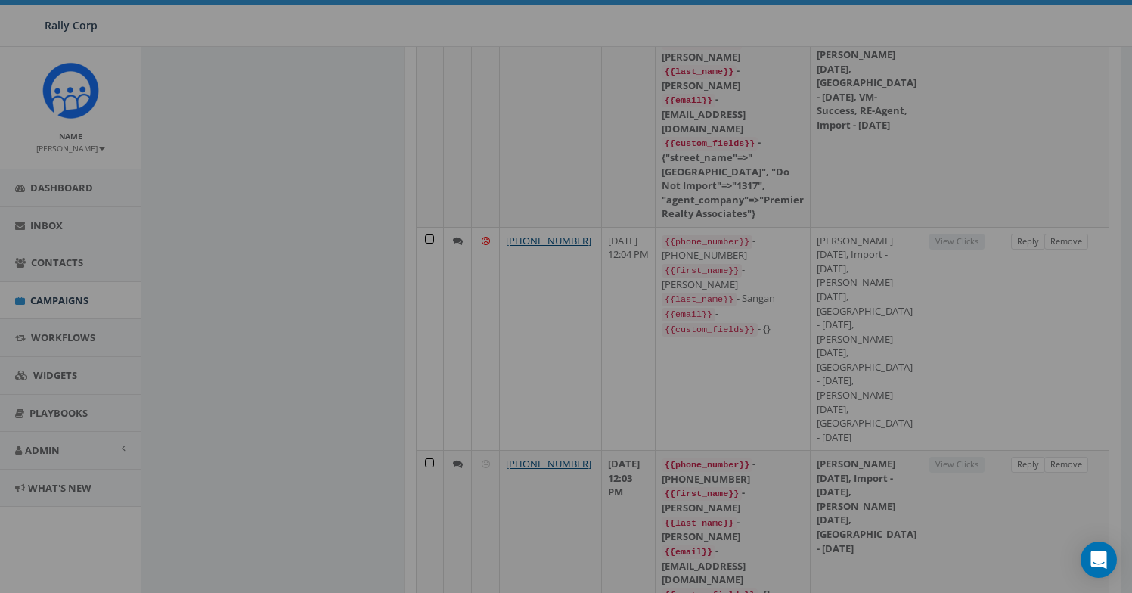
scroll to position [0, 0]
select select
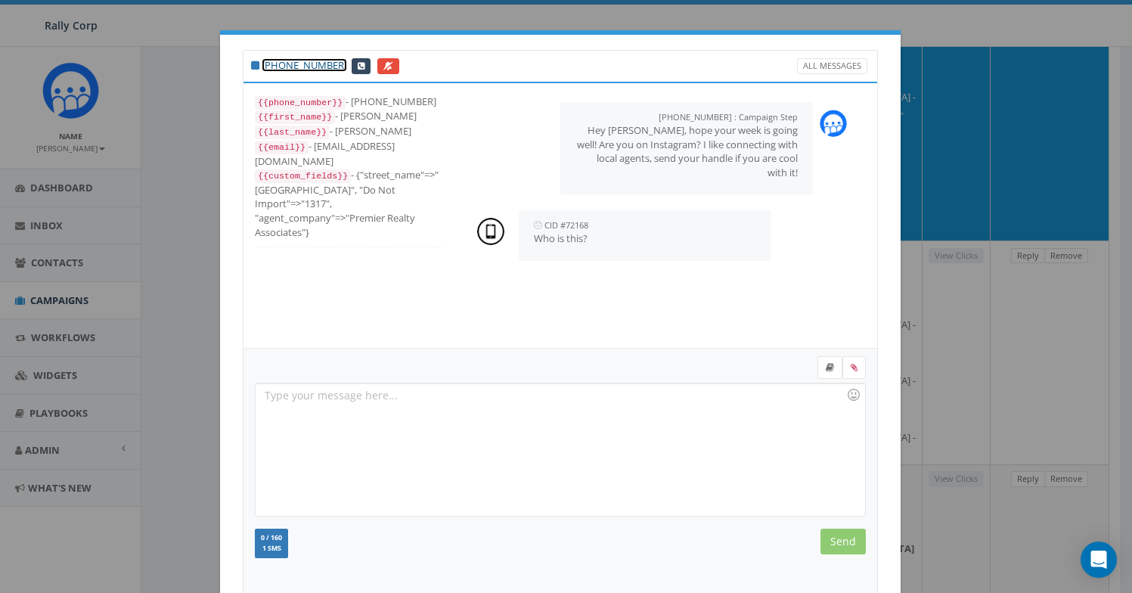
copy link "+1 760-638-3443"
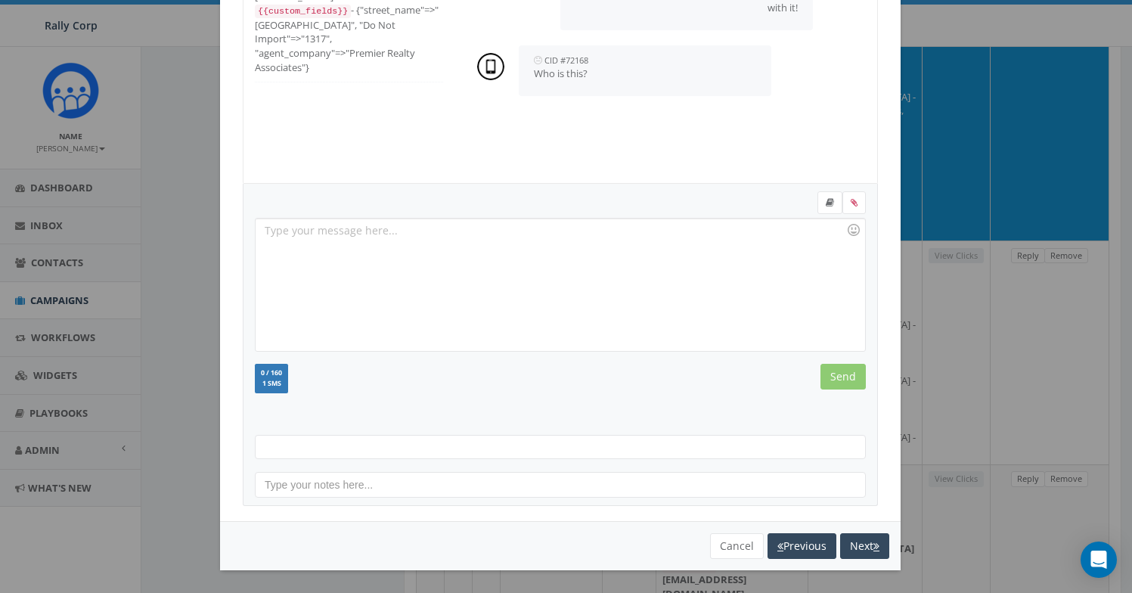
scroll to position [2240, 0]
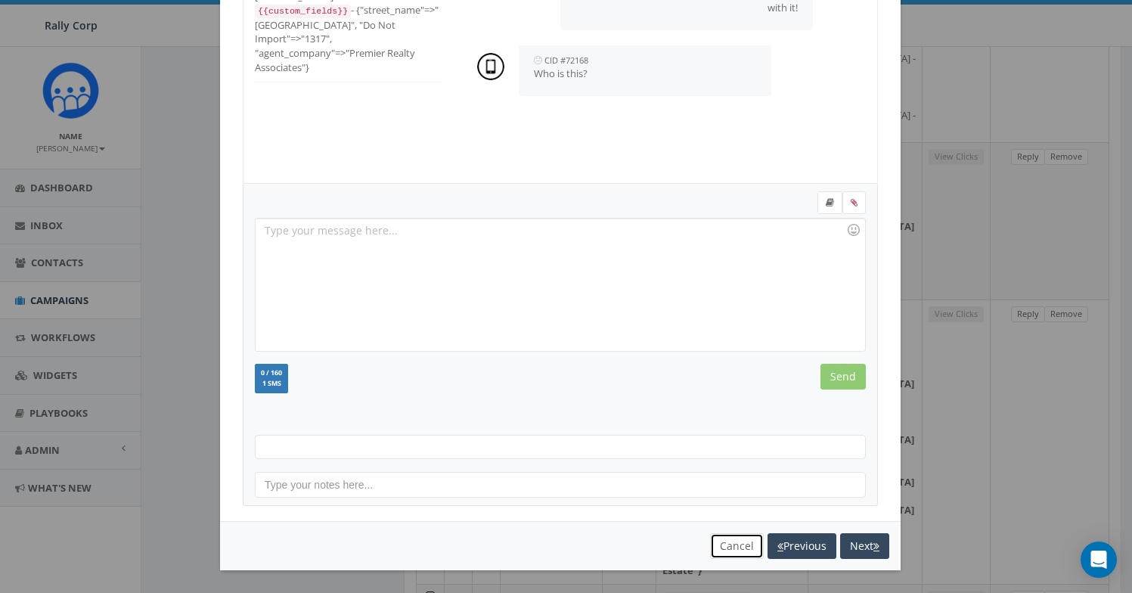
click at [714, 547] on button "Cancel" at bounding box center [737, 546] width 54 height 26
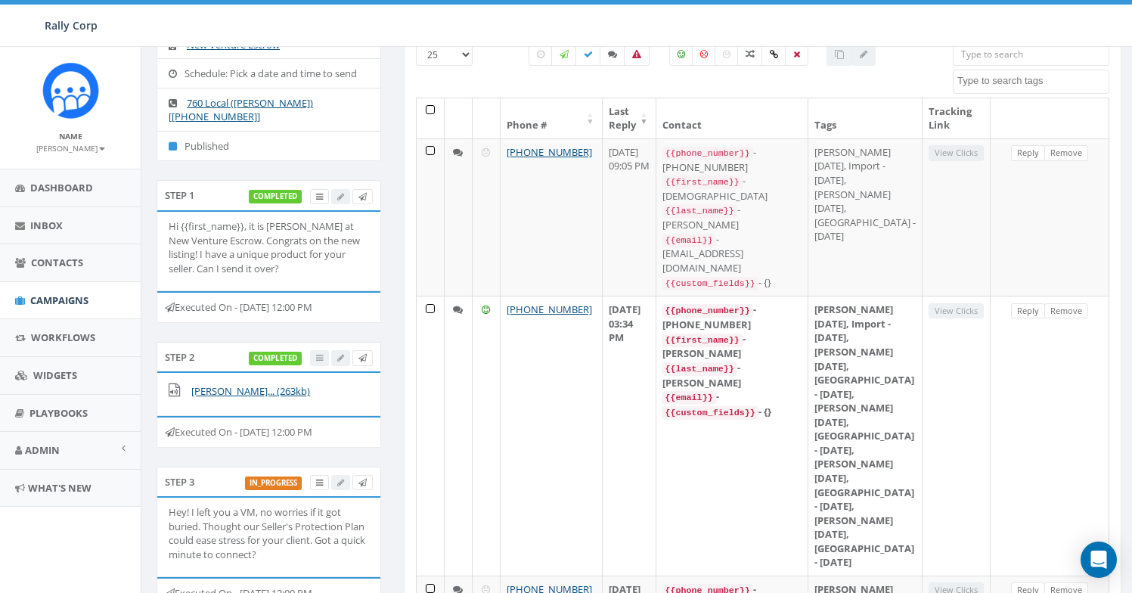
scroll to position [0, 0]
